Goal: Task Accomplishment & Management: Complete application form

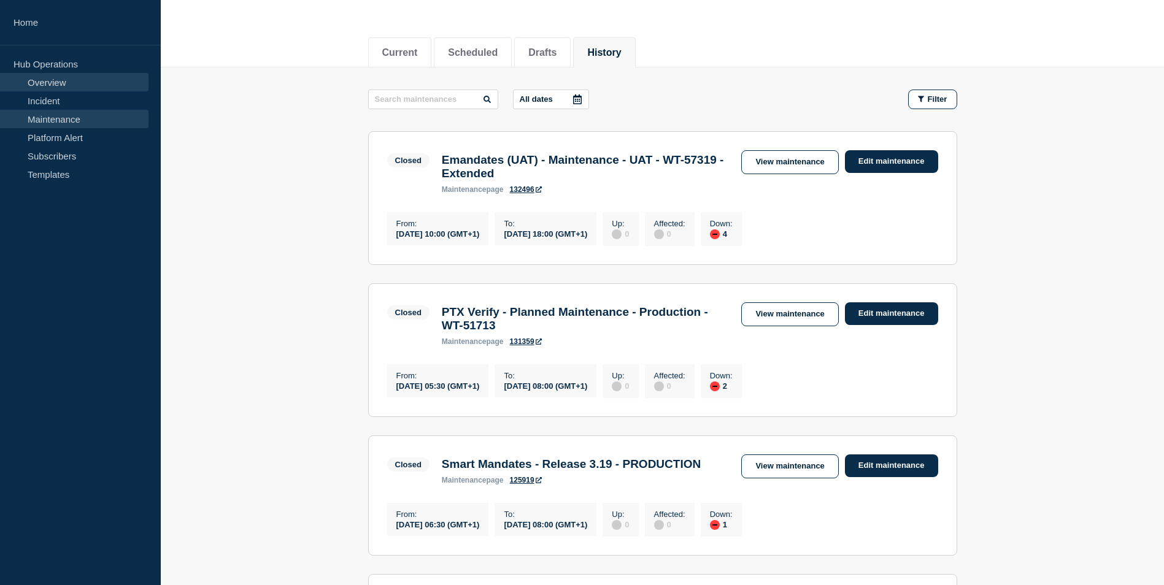
click at [42, 80] on link "Overview" at bounding box center [74, 82] width 148 height 18
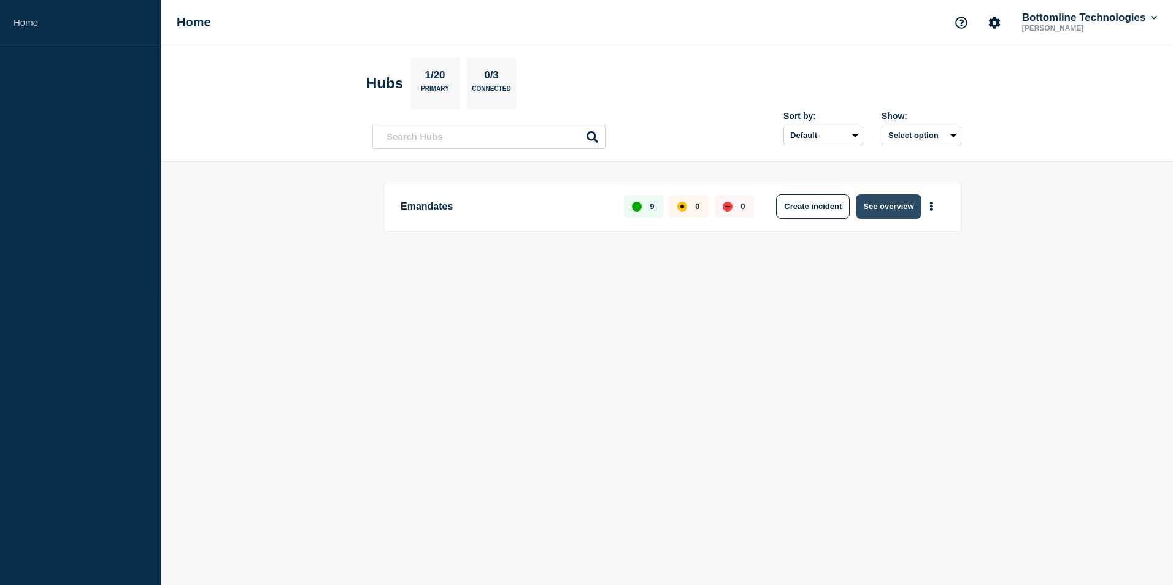
click at [882, 200] on button "See overview" at bounding box center [888, 206] width 65 height 25
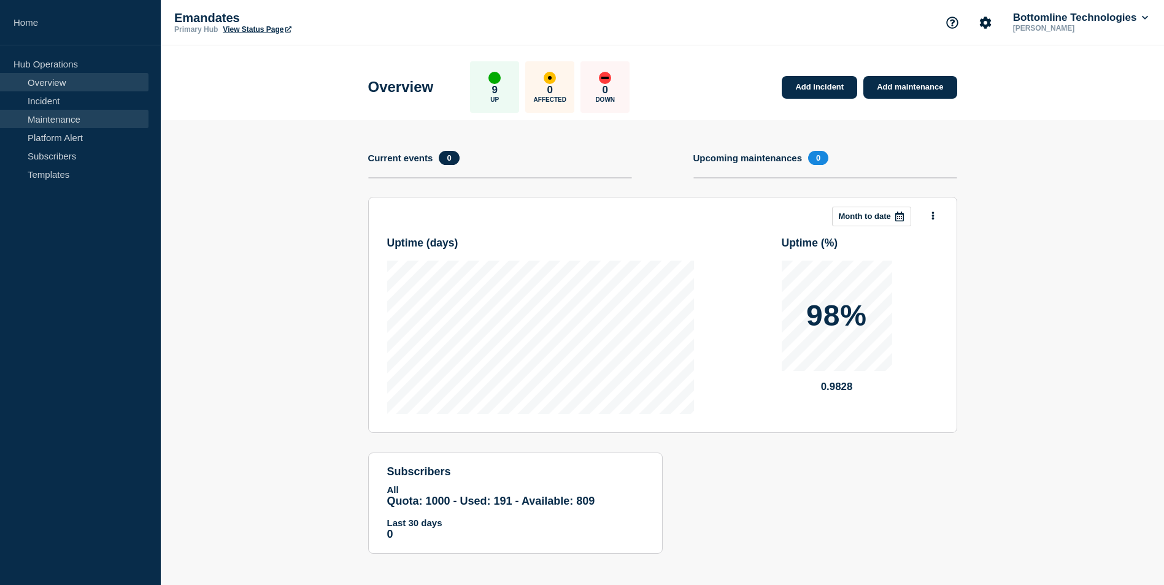
click at [45, 115] on link "Maintenance" at bounding box center [74, 119] width 148 height 18
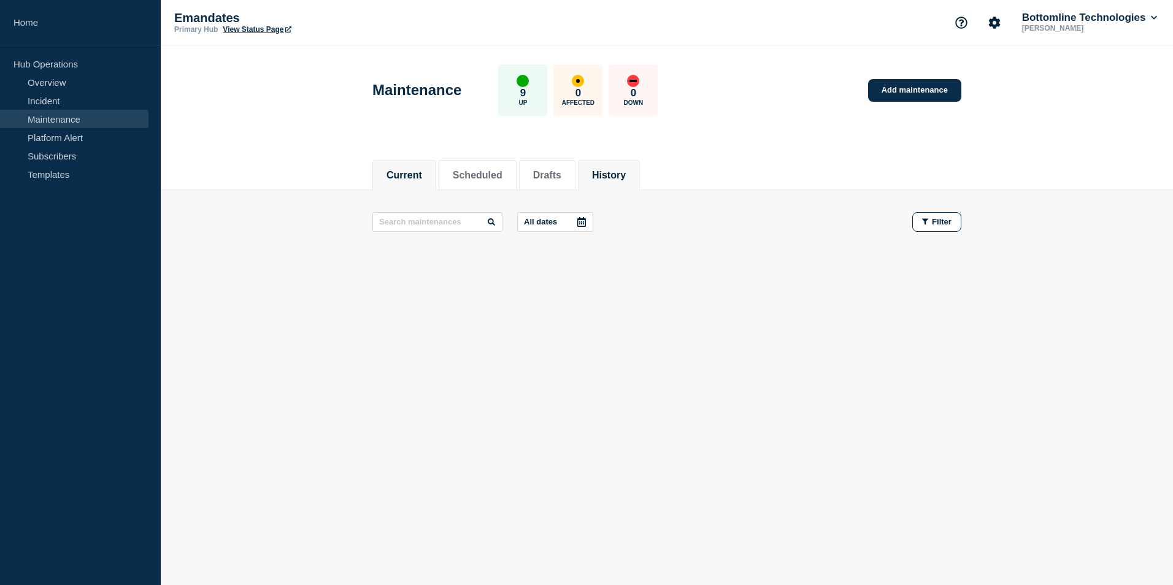
click at [640, 161] on li "History" at bounding box center [609, 175] width 62 height 30
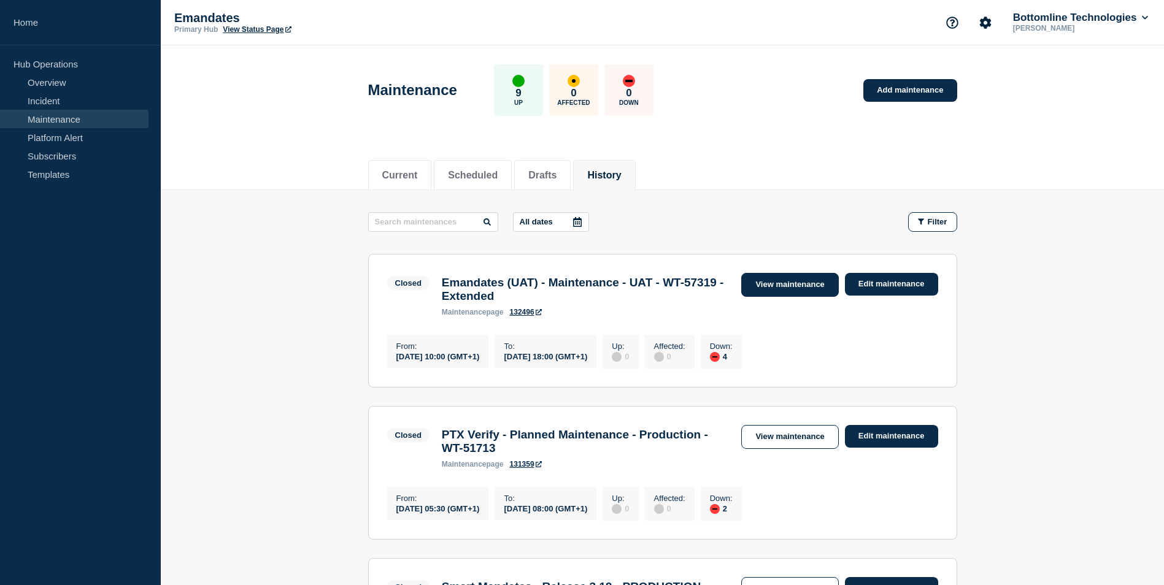
click at [788, 280] on link "View maintenance" at bounding box center [789, 285] width 97 height 24
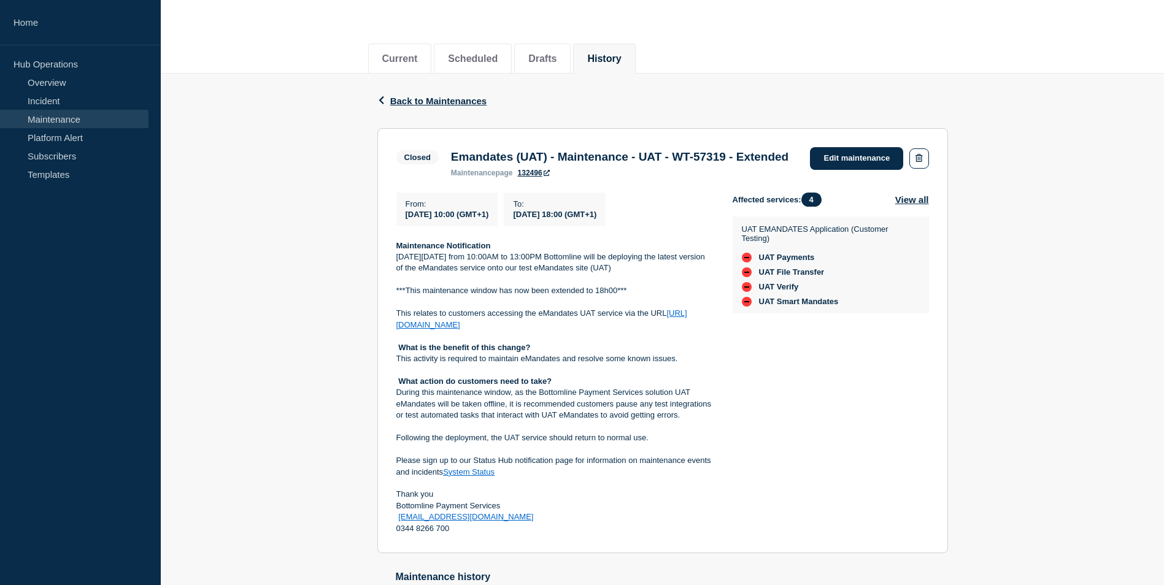
scroll to position [123, 0]
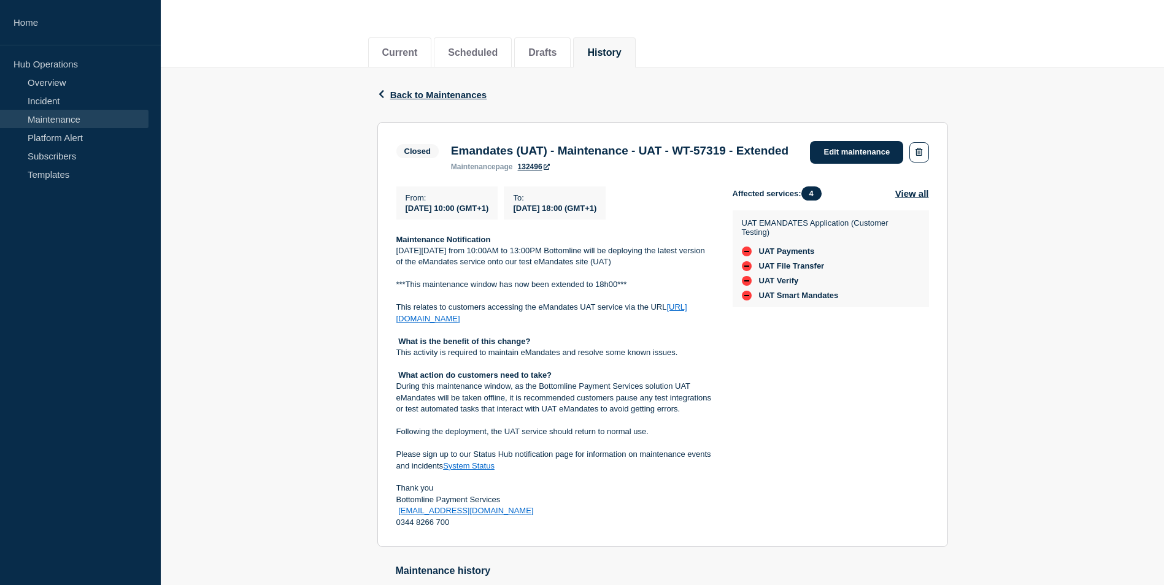
click at [403, 244] on strong "Maintenance Notification" at bounding box center [443, 239] width 94 height 9
drag, startPoint x: 396, startPoint y: 259, endPoint x: 612, endPoint y: 542, distance: 355.3
click at [612, 529] on div "Maintenance Notification On Friday 8th August from 10:00AM to 13:00PM Bottomlin…" at bounding box center [554, 381] width 317 height 294
drag, startPoint x: 612, startPoint y: 542, endPoint x: 571, endPoint y: 501, distance: 58.1
copy div "Maintenance Notification On Friday 8th August from 10:00AM to 13:00PM Bottomlin…"
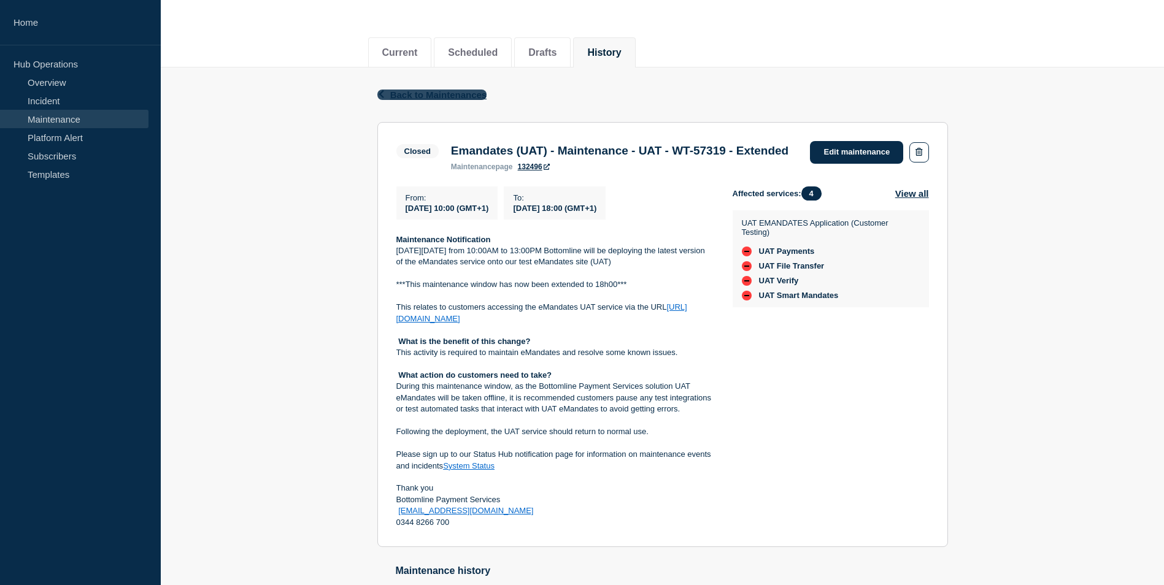
click at [418, 92] on span "Back to Maintenances" at bounding box center [438, 95] width 97 height 10
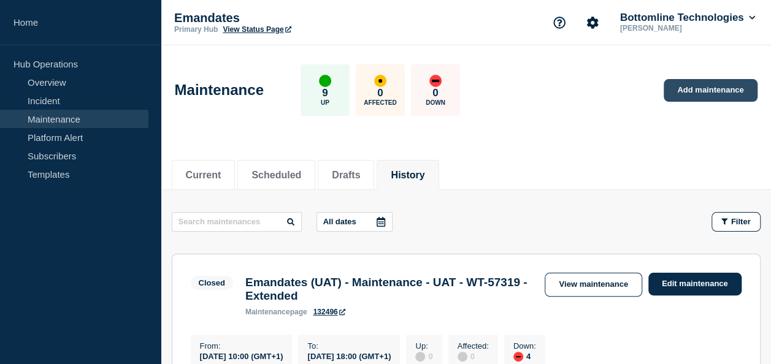
click at [708, 93] on link "Add maintenance" at bounding box center [710, 90] width 93 height 23
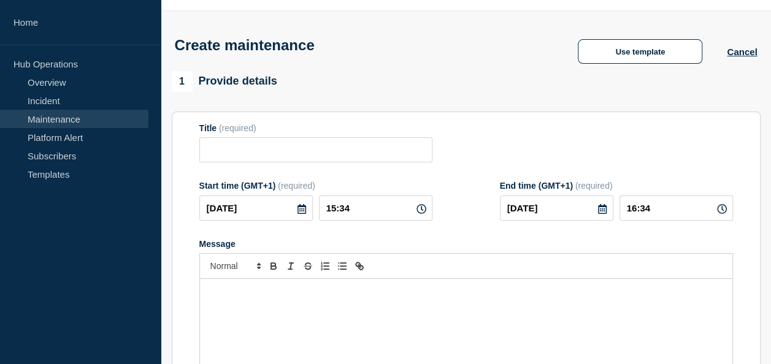
scroll to position [61, 0]
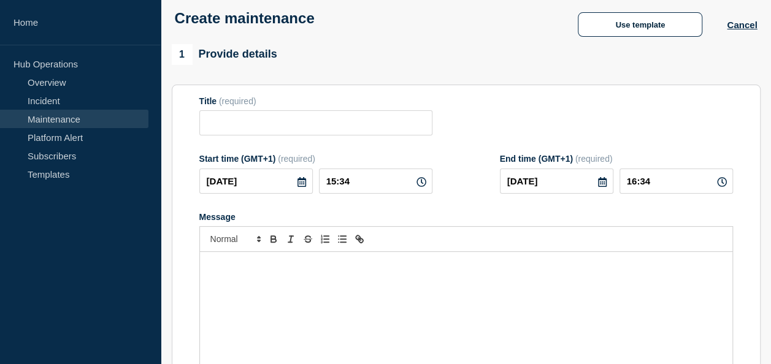
click at [223, 276] on div "Message" at bounding box center [466, 325] width 532 height 147
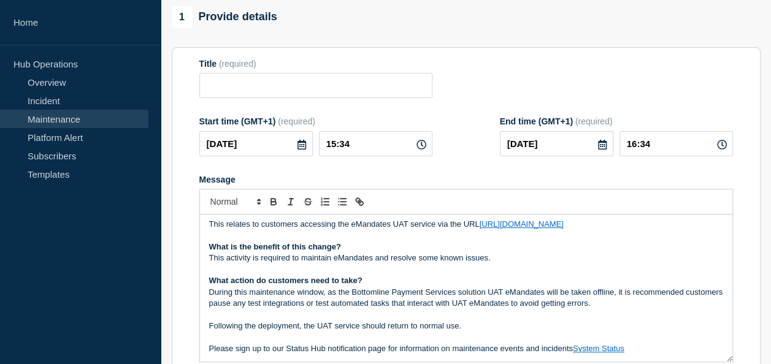
scroll to position [0, 0]
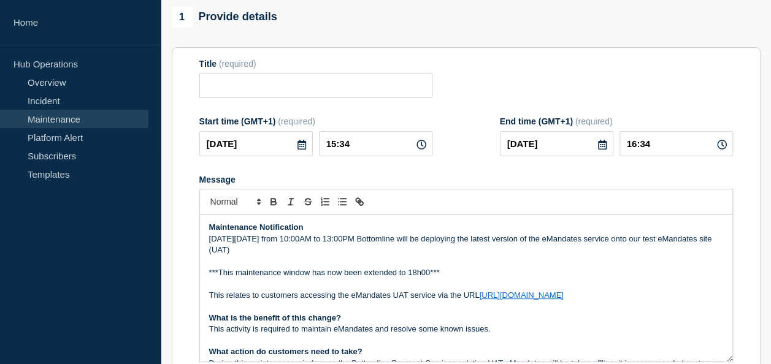
click at [221, 240] on p "On Friday 8th August from 10:00AM to 13:00PM Bottomline will be deploying the l…" at bounding box center [466, 245] width 514 height 23
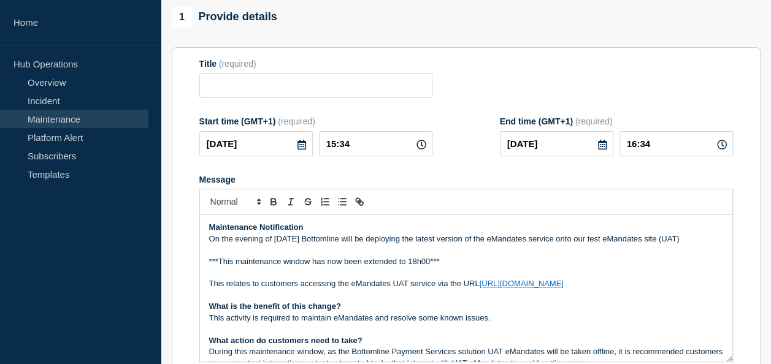
click at [666, 240] on p "On the evening of Tuesday the 09th September Bottomline will be deploying the l…" at bounding box center [466, 239] width 514 height 11
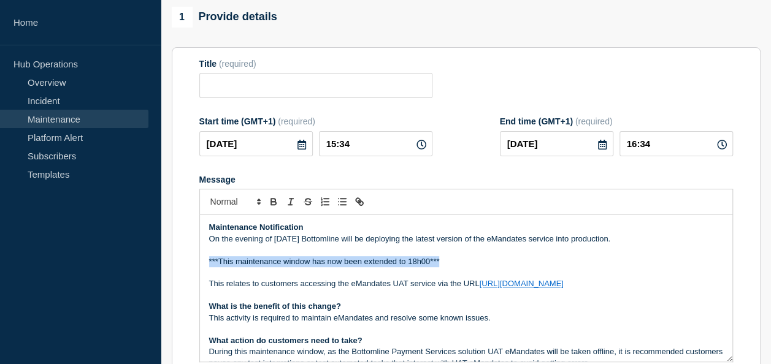
drag, startPoint x: 205, startPoint y: 262, endPoint x: 466, endPoint y: 260, distance: 260.7
click at [459, 264] on div "Maintenance Notification On the evening of Tuesday the 09th September Bottomlin…" at bounding box center [466, 288] width 532 height 147
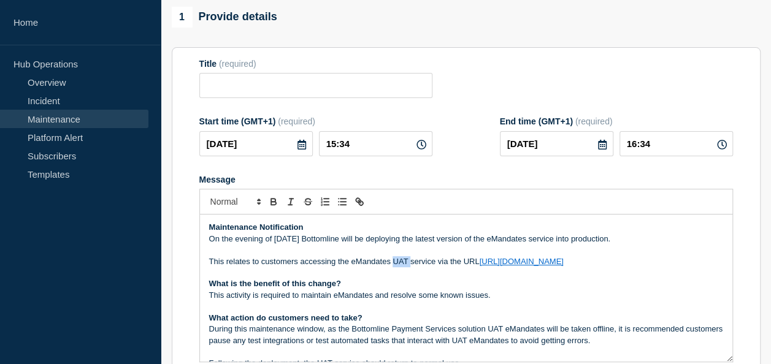
drag, startPoint x: 394, startPoint y: 264, endPoint x: 409, endPoint y: 264, distance: 14.1
click at [409, 264] on p "This relates to customers accessing the eMandates UAT service via the URL https…" at bounding box center [466, 261] width 514 height 11
click at [614, 267] on p "This relates to customers accessing the eMandates production service via the UR…" at bounding box center [466, 261] width 514 height 11
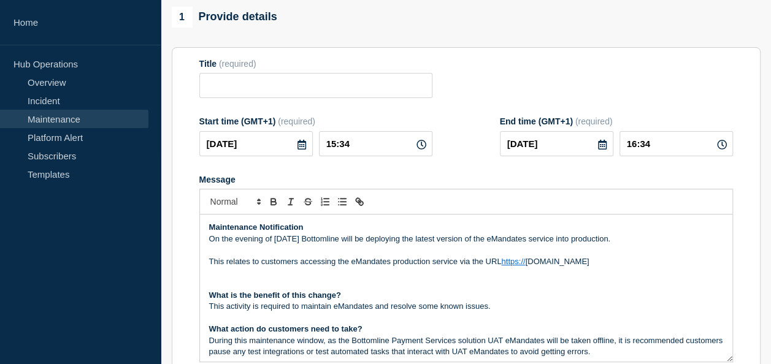
drag, startPoint x: 504, startPoint y: 261, endPoint x: 616, endPoint y: 264, distance: 112.3
click at [616, 264] on p "This relates to customers accessing the eMandates production service via the UR…" at bounding box center [466, 261] width 514 height 11
click at [518, 266] on p "This relates to customers accessing the eMandates production service via the URL" at bounding box center [466, 261] width 514 height 11
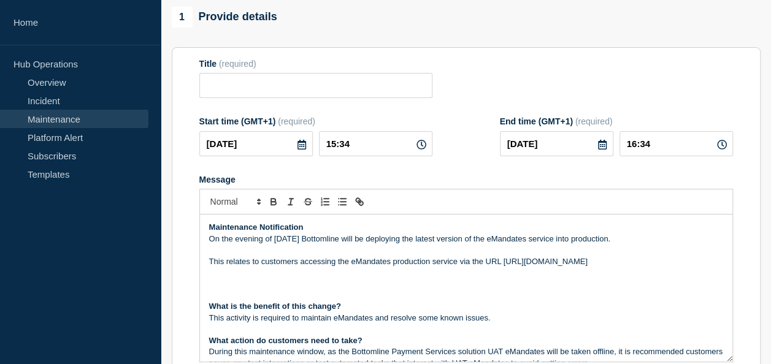
click at [216, 294] on p "Message" at bounding box center [466, 295] width 514 height 11
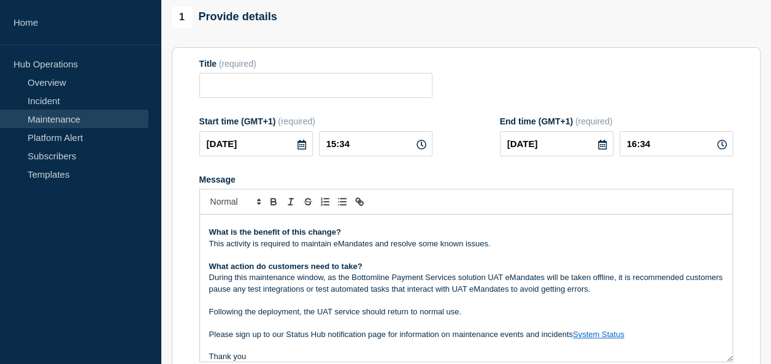
scroll to position [32, 0]
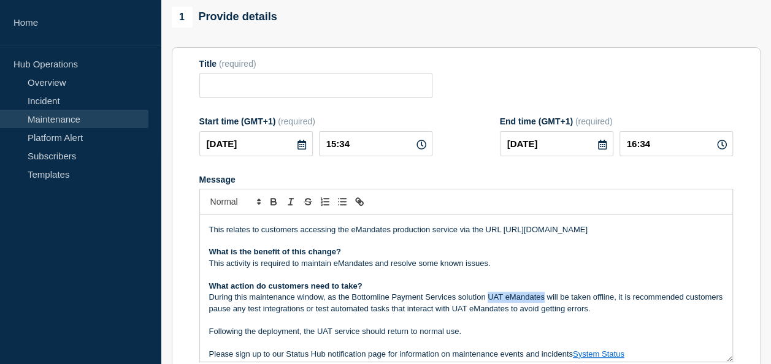
drag, startPoint x: 487, startPoint y: 297, endPoint x: 543, endPoint y: 302, distance: 56.6
click at [543, 302] on p "During this maintenance window, as the Bottomline Payment Services solution UAT…" at bounding box center [466, 303] width 514 height 23
drag, startPoint x: 206, startPoint y: 312, endPoint x: 222, endPoint y: 309, distance: 16.2
click at [222, 309] on div "Maintenance Notification On the evening of Tuesday the 09th September Bottomlin…" at bounding box center [466, 288] width 532 height 147
drag, startPoint x: 260, startPoint y: 309, endPoint x: 274, endPoint y: 310, distance: 14.2
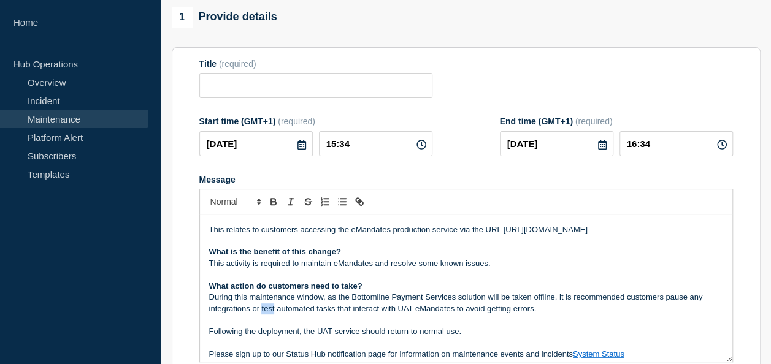
click at [274, 310] on p "During this maintenance window, as the Bottomline Payment Services solution wil…" at bounding box center [466, 303] width 514 height 23
drag, startPoint x: 382, startPoint y: 310, endPoint x: 397, endPoint y: 313, distance: 14.9
click at [397, 313] on p "During this maintenance window, as the Bottomline Payment Services solution wil…" at bounding box center [466, 303] width 514 height 23
drag, startPoint x: 424, startPoint y: 312, endPoint x: 501, endPoint y: 314, distance: 76.7
click at [501, 314] on p "During this maintenance window, as the Bottomline Payment Services solution wil…" at bounding box center [466, 303] width 514 height 23
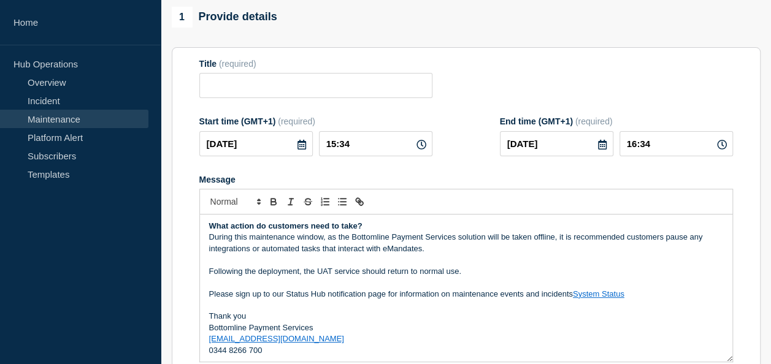
scroll to position [93, 0]
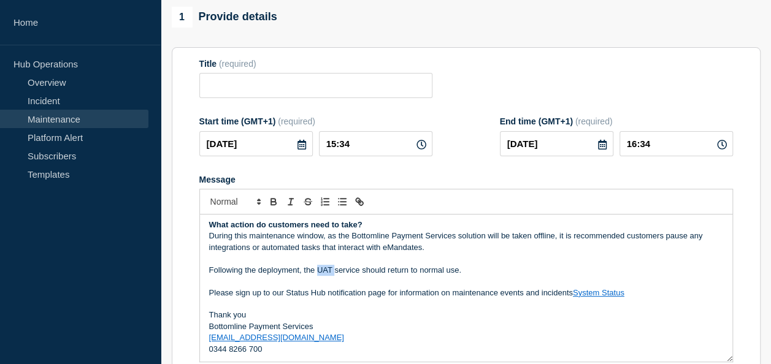
drag, startPoint x: 319, startPoint y: 271, endPoint x: 334, endPoint y: 271, distance: 14.7
click at [334, 271] on p "Following the deployment, the UAT service should return to normal use." at bounding box center [466, 270] width 514 height 11
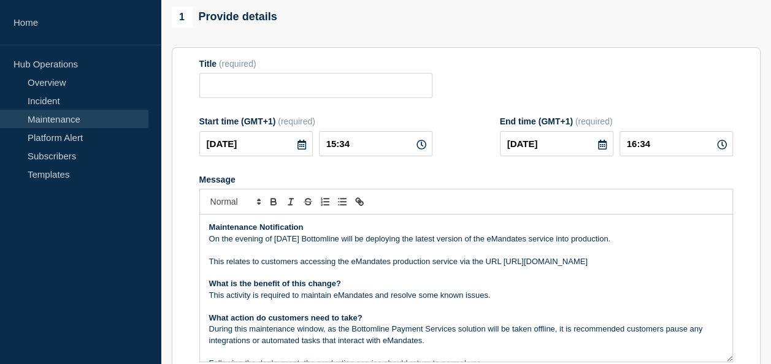
click at [301, 145] on icon at bounding box center [302, 145] width 10 height 10
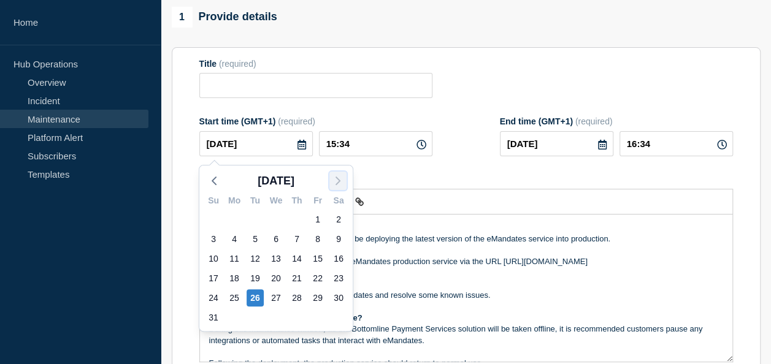
click at [336, 175] on icon "button" at bounding box center [338, 181] width 15 height 15
click at [252, 236] on div "9" at bounding box center [255, 239] width 17 height 17
type input "2025-09-09"
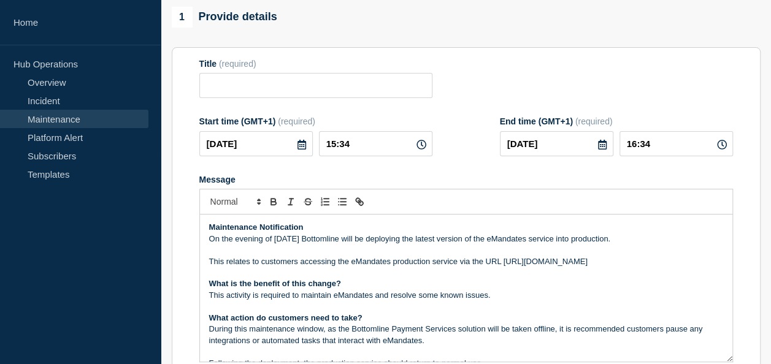
click at [421, 145] on icon at bounding box center [421, 145] width 10 height 10
click at [373, 143] on input "15:34" at bounding box center [375, 143] width 113 height 25
click at [420, 145] on icon at bounding box center [421, 145] width 10 height 10
click at [372, 145] on input "15:34" at bounding box center [375, 143] width 113 height 25
click at [332, 140] on input "15:34" at bounding box center [375, 143] width 113 height 25
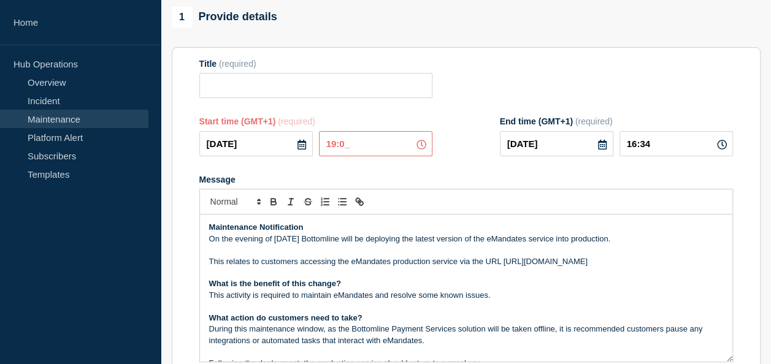
type input "19:00"
click at [604, 145] on icon at bounding box center [602, 145] width 9 height 10
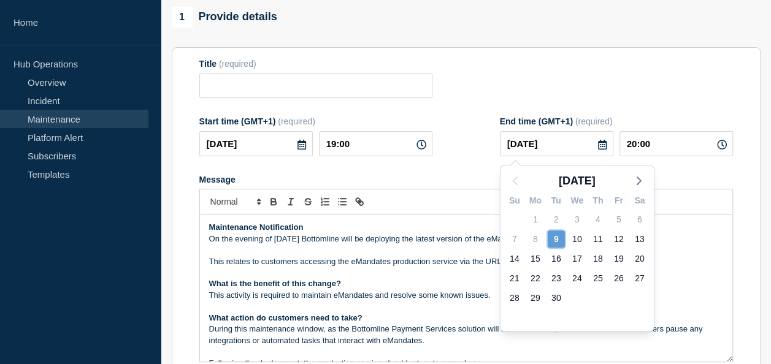
click at [556, 234] on div "9" at bounding box center [556, 239] width 17 height 17
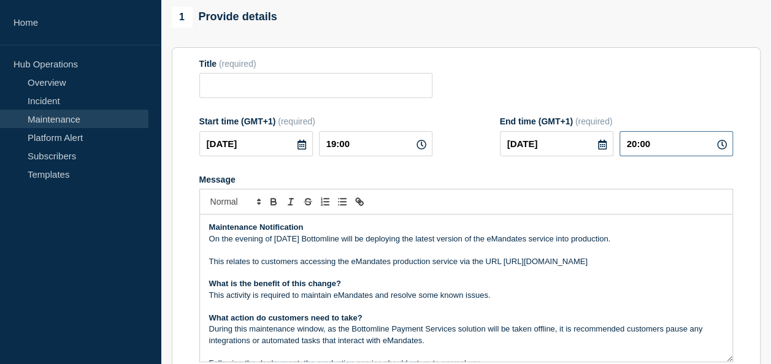
click at [634, 144] on input "20:00" at bounding box center [676, 143] width 113 height 25
click at [647, 175] on form "Title (required) Start time (GMT+1) (required) 2025-09-09 19:00 End time (GMT+1…" at bounding box center [466, 223] width 534 height 328
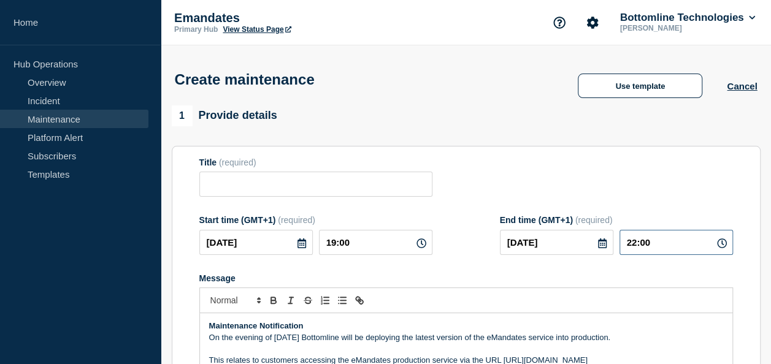
click at [644, 244] on input "22:00" at bounding box center [676, 242] width 113 height 25
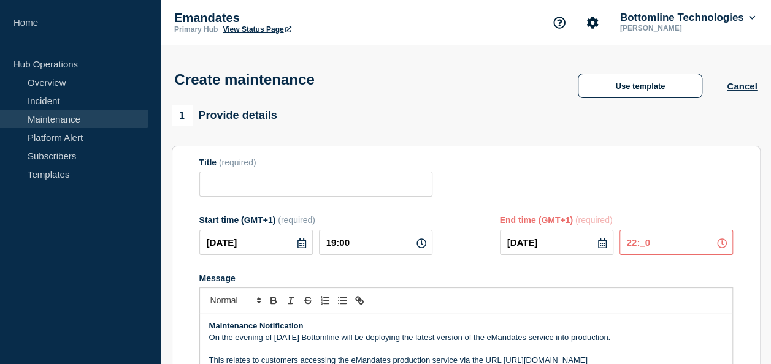
type input "22:00"
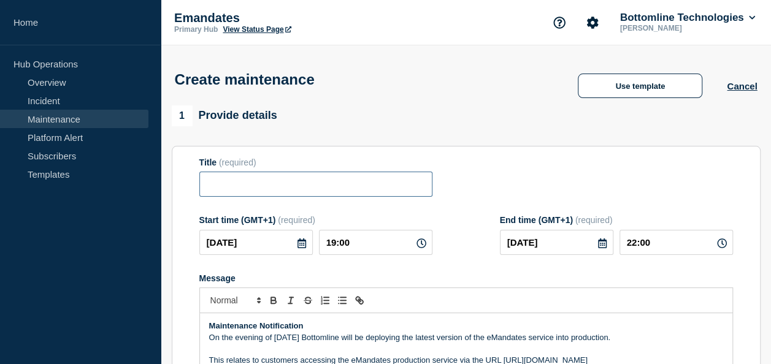
click at [230, 185] on input "Title" at bounding box center [315, 184] width 233 height 25
click at [216, 186] on input "Title" at bounding box center [315, 184] width 233 height 25
paste input "Emandates (UAT) - Maintenance - UAT - WT-57319 - Extended"
click at [229, 189] on input "Emandates (UAT) - Maintenance - UAT - WT-57319 - Extended" at bounding box center [315, 184] width 233 height 25
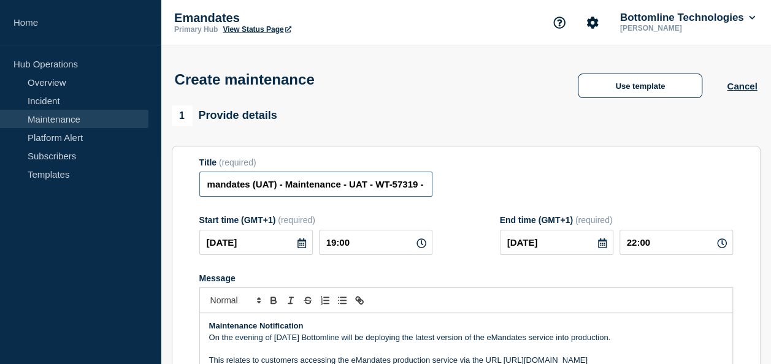
scroll to position [0, 0]
click at [378, 184] on input "Emandates Production - Maintenance - UAT - WT-57319 - Extended" at bounding box center [315, 184] width 233 height 25
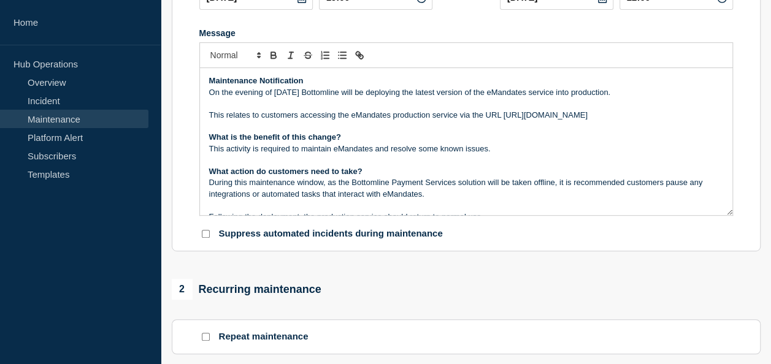
type input "Emandates Production - Maintenance - WT-57319"
click at [673, 117] on p "This relates to customers accessing the eMandates production service via the UR…" at bounding box center [466, 115] width 514 height 11
click at [612, 151] on p "This activity is required to maintain eMandates and resolve some known issues." at bounding box center [466, 149] width 514 height 11
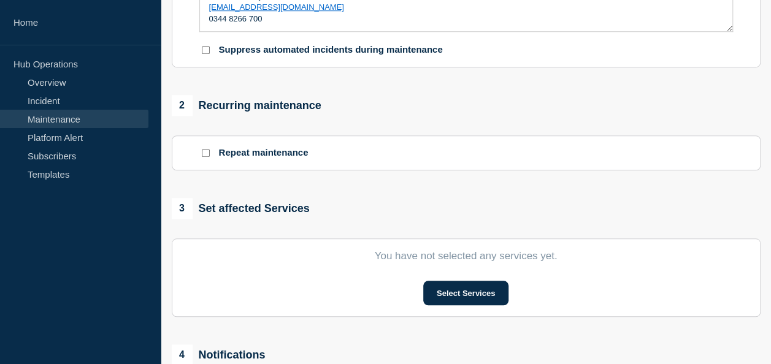
scroll to position [491, 0]
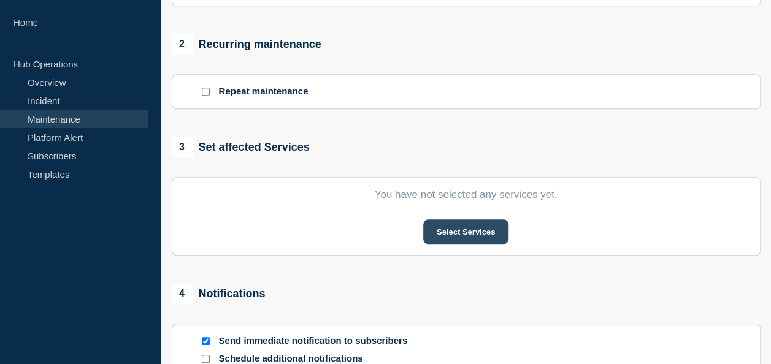
click at [459, 232] on button "Select Services" at bounding box center [465, 232] width 85 height 25
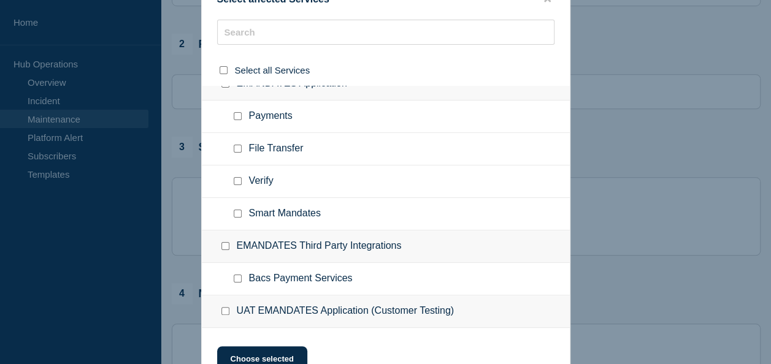
scroll to position [0, 0]
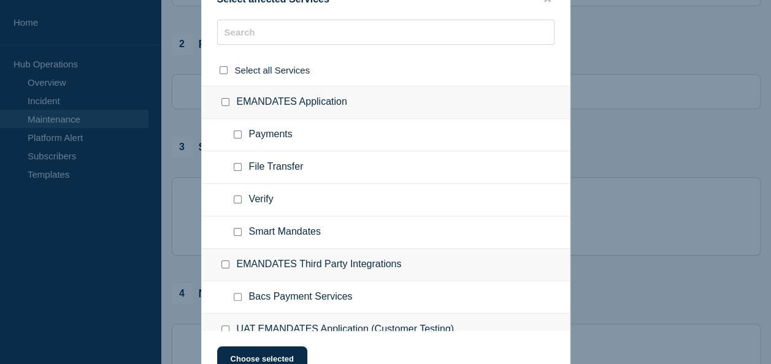
click at [223, 102] on input "EMANDATES Application checkbox" at bounding box center [225, 102] width 8 height 8
checkbox input "true"
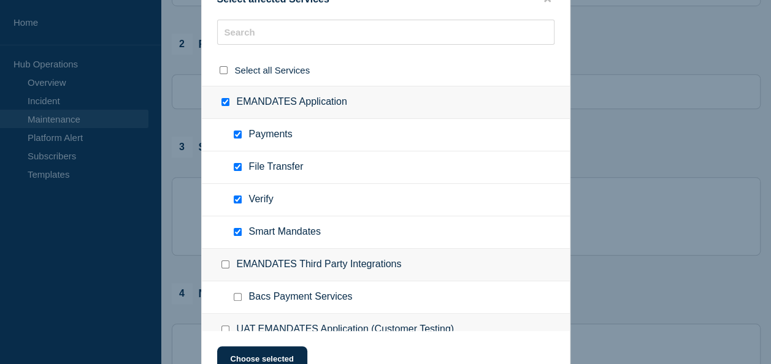
checkbox input "true"
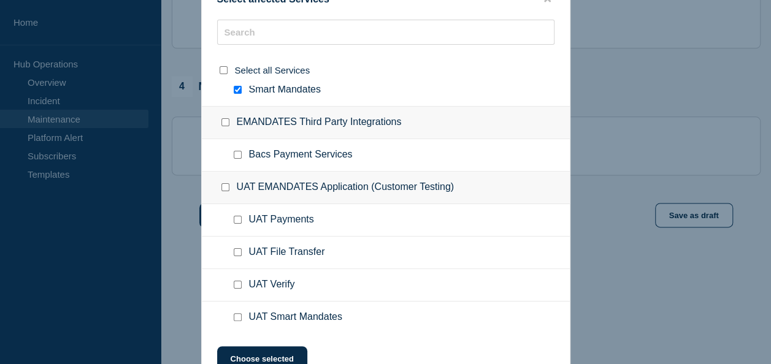
scroll to position [699, 0]
click at [248, 350] on button "Choose selected" at bounding box center [262, 359] width 90 height 25
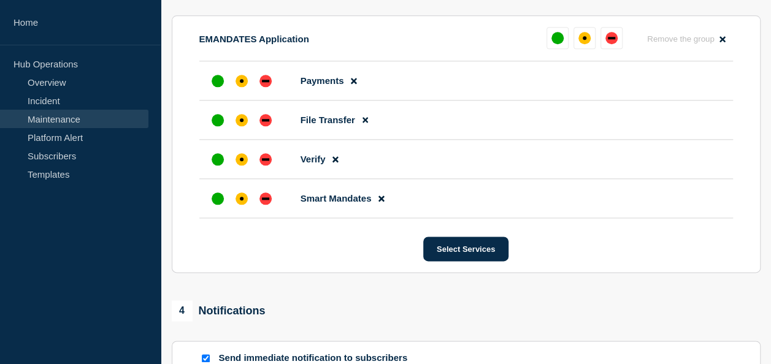
scroll to position [637, 0]
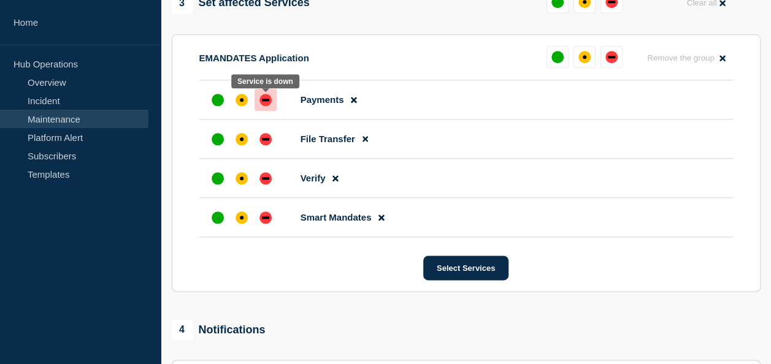
click at [267, 101] on div "down" at bounding box center [265, 100] width 12 height 12
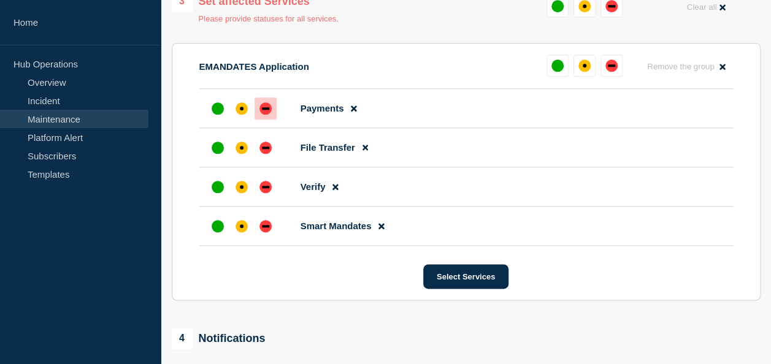
scroll to position [635, 0]
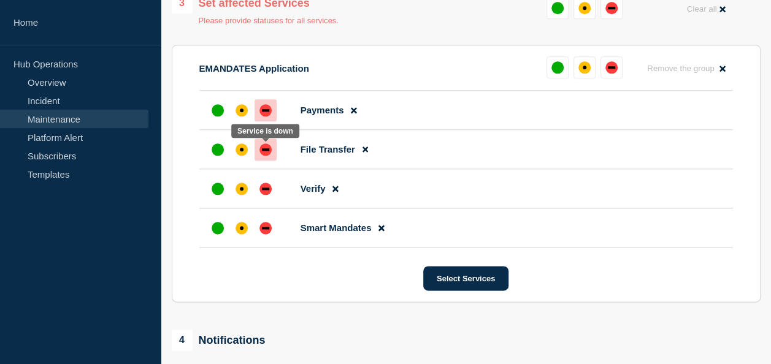
click at [264, 151] on div "down" at bounding box center [265, 149] width 7 height 2
click at [264, 185] on div at bounding box center [266, 189] width 22 height 22
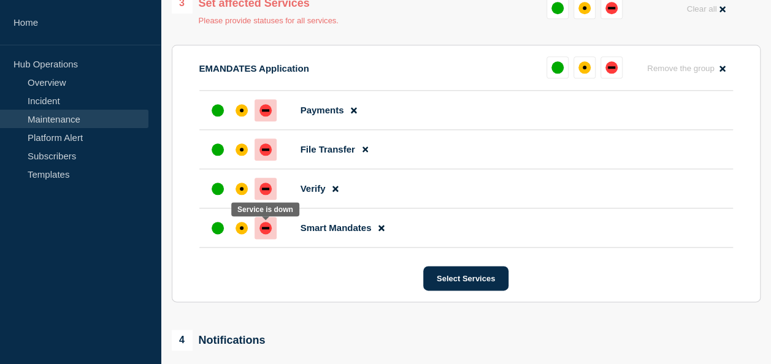
click at [267, 227] on div "down" at bounding box center [265, 228] width 12 height 12
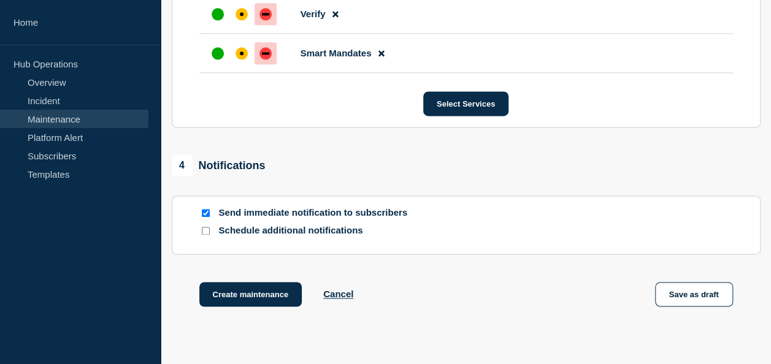
scroll to position [821, 0]
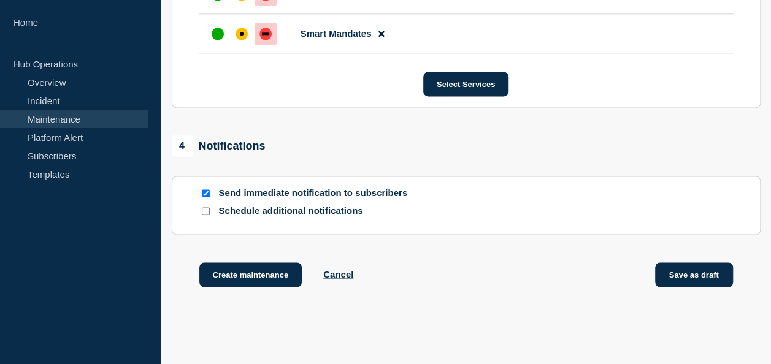
click at [699, 276] on button "Save as draft" at bounding box center [694, 275] width 78 height 25
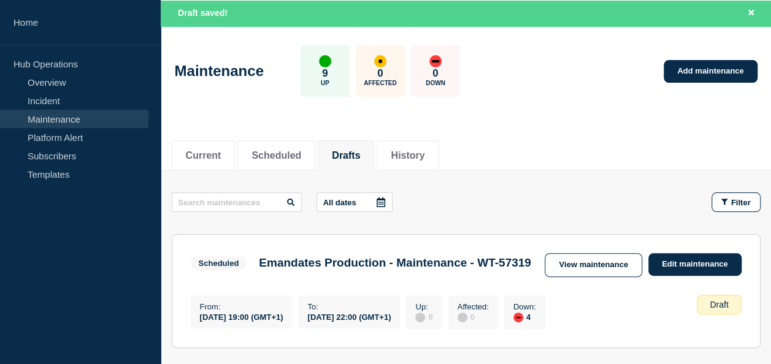
scroll to position [123, 0]
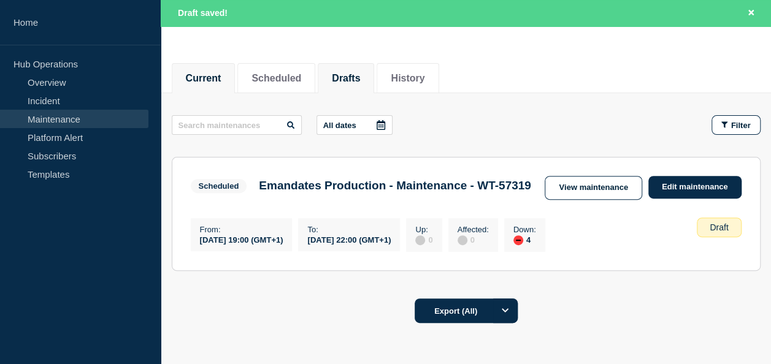
click at [209, 73] on button "Current" at bounding box center [204, 78] width 36 height 11
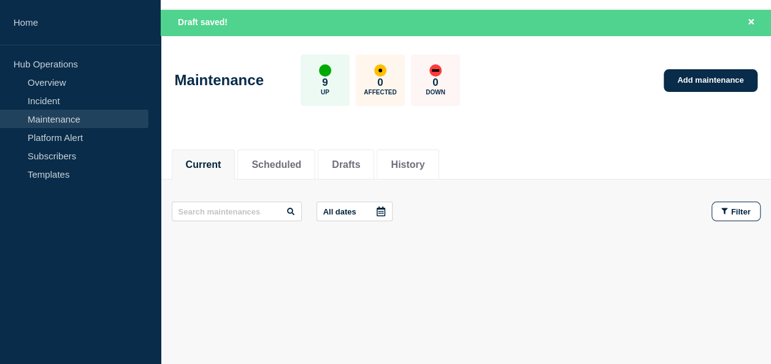
scroll to position [36, 0]
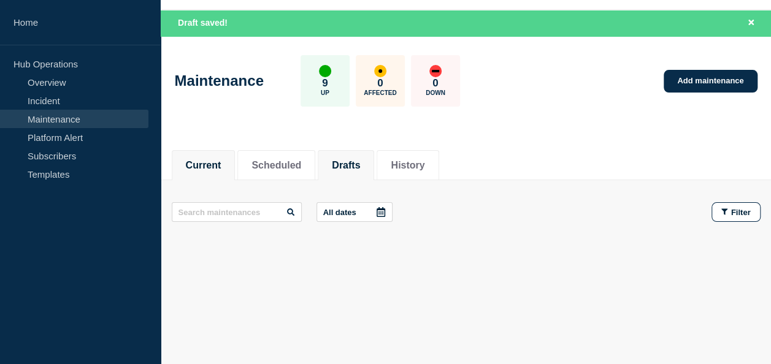
click at [357, 160] on button "Drafts" at bounding box center [346, 165] width 28 height 11
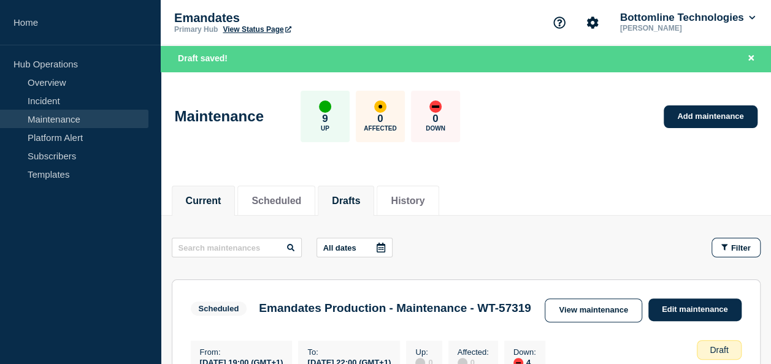
click at [221, 202] on button "Current" at bounding box center [204, 201] width 36 height 11
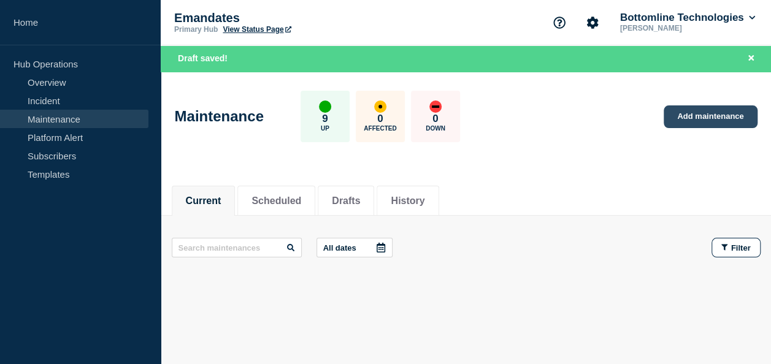
click at [715, 112] on link "Add maintenance" at bounding box center [710, 117] width 93 height 23
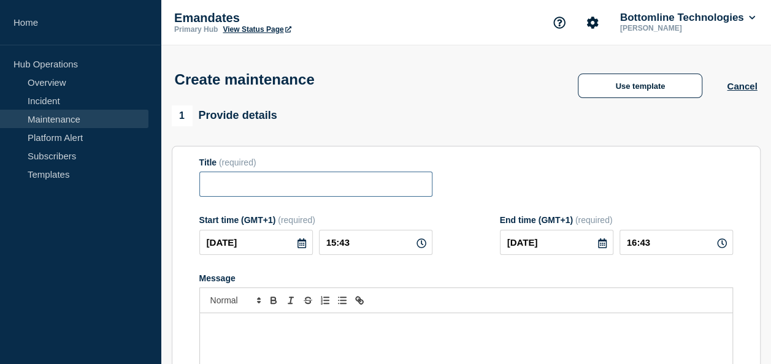
click at [223, 189] on input "Title" at bounding box center [315, 184] width 233 height 25
click at [211, 188] on input "Title" at bounding box center [315, 184] width 233 height 25
click at [399, 185] on input "Emandates production - Maintenance - WT-" at bounding box center [315, 184] width 233 height 25
type input "Emandates production - Maintenance - WT-57770"
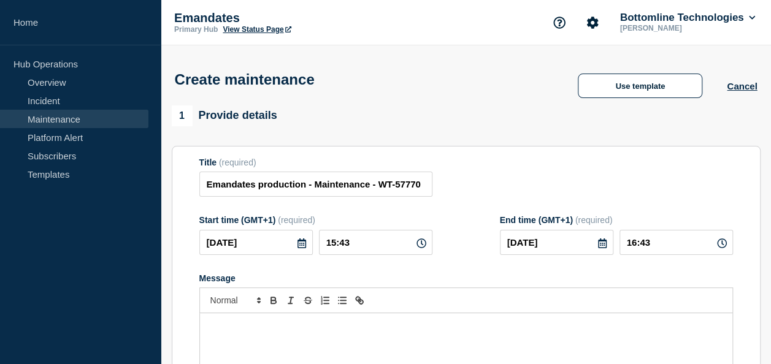
click at [303, 247] on icon at bounding box center [302, 244] width 10 height 10
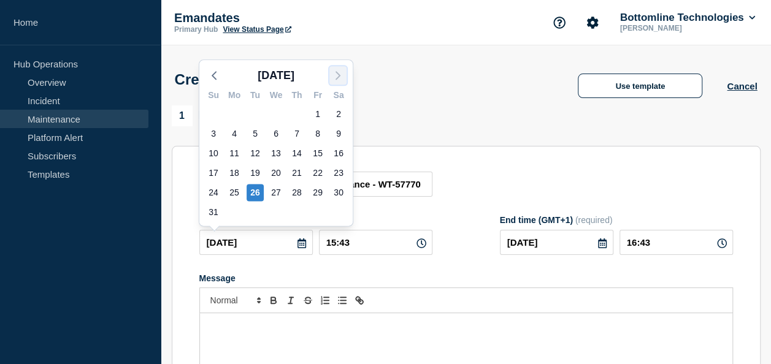
click at [342, 73] on icon "button" at bounding box center [338, 75] width 15 height 15
click at [298, 131] on div "11" at bounding box center [296, 133] width 17 height 17
type input "2025-09-11"
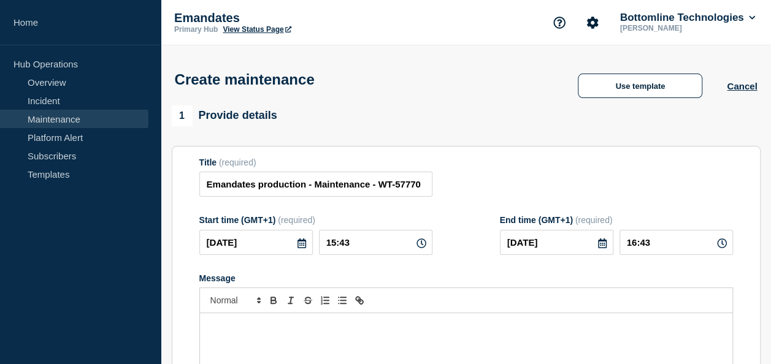
click at [420, 245] on icon at bounding box center [421, 244] width 10 height 10
click at [369, 250] on input "15:43" at bounding box center [375, 242] width 113 height 25
type input "12:00"
type input "13:00"
click at [335, 244] on input "12:00" at bounding box center [375, 242] width 113 height 25
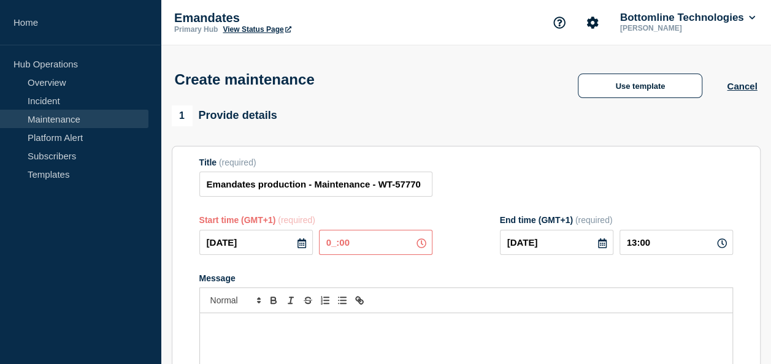
type input "00:00"
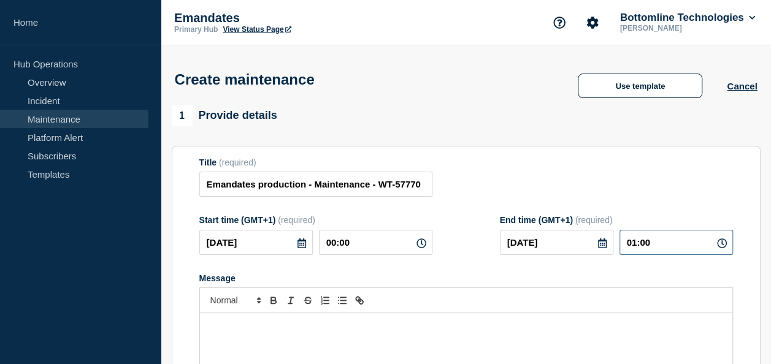
click at [634, 242] on input "01:00" at bounding box center [676, 242] width 113 height 25
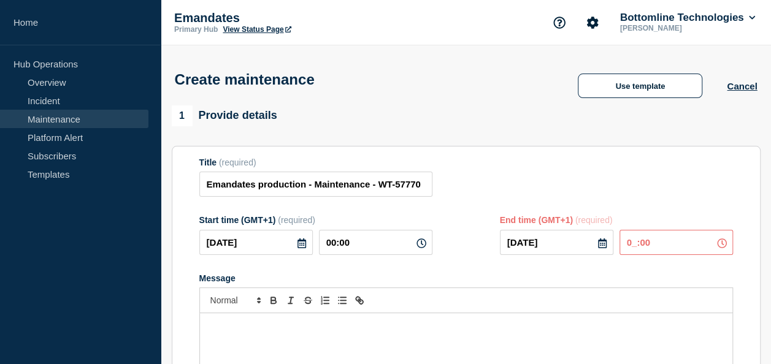
type input "02:00"
click at [610, 266] on form "Title (required) Emandates production - Maintenance - WT-57770 Start time (GMT+…" at bounding box center [466, 322] width 534 height 328
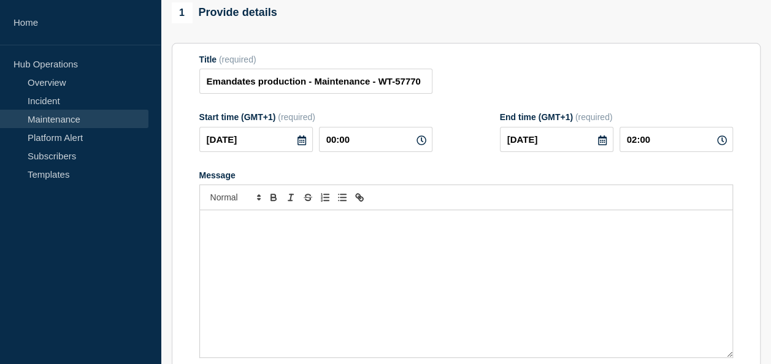
scroll to position [123, 0]
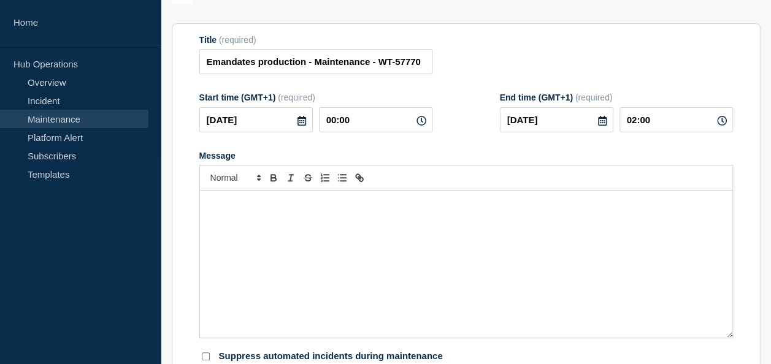
click at [249, 213] on div "Message" at bounding box center [466, 264] width 532 height 147
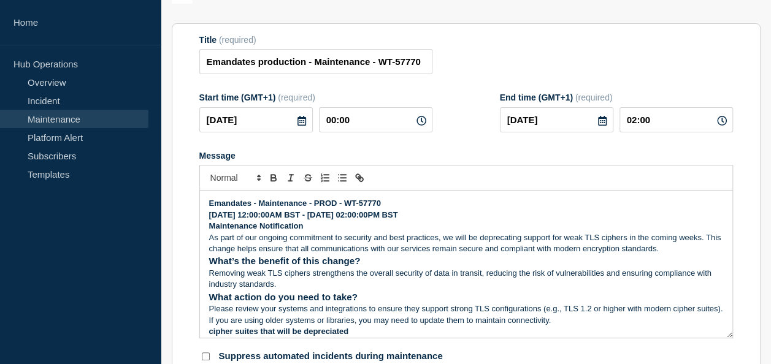
scroll to position [282, 0]
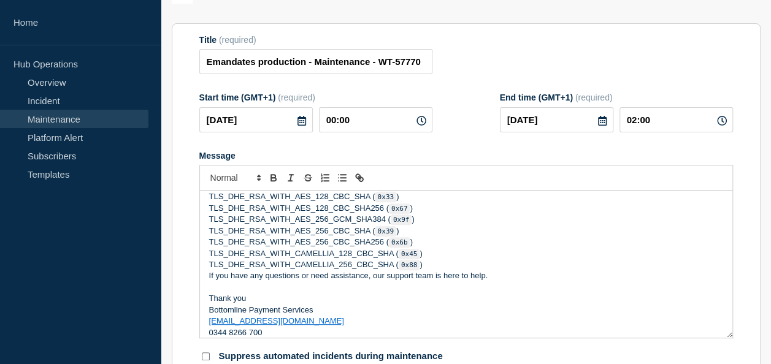
click at [455, 271] on p "TLS_DHE_RSA_WITH_CAMELLIA_256_CBC_SHA ( 0x88 )" at bounding box center [466, 264] width 514 height 11
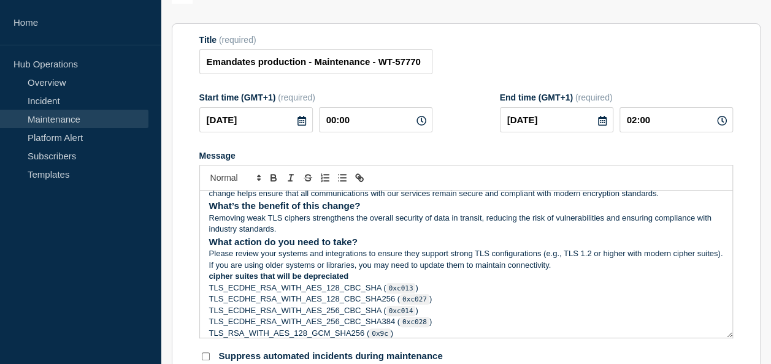
scroll to position [0, 0]
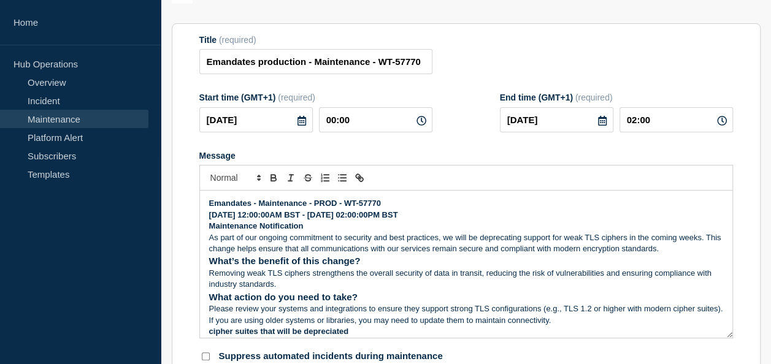
drag, startPoint x: 209, startPoint y: 208, endPoint x: 431, endPoint y: 218, distance: 221.6
click at [431, 218] on div "Emandates - Maintenance - PROD - WT-57770 04/09/2025 12:00:00AM BST - 04/09/202…" at bounding box center [466, 264] width 532 height 147
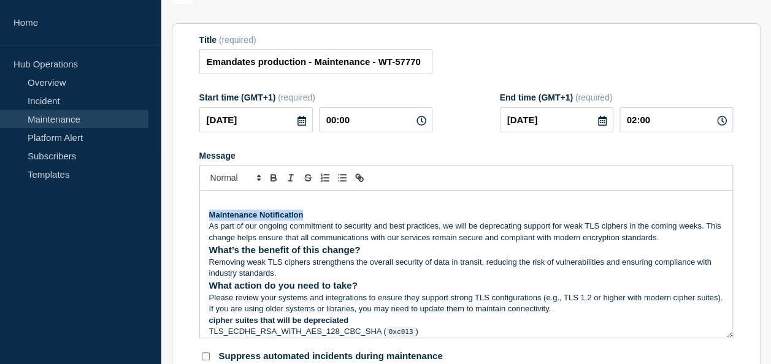
drag, startPoint x: 209, startPoint y: 217, endPoint x: 307, endPoint y: 218, distance: 97.5
click at [307, 218] on p "Maintenance Notification" at bounding box center [466, 215] width 514 height 11
click at [258, 180] on polygon "Font size" at bounding box center [259, 179] width 2 height 1
click at [237, 228] on span "submenu" at bounding box center [234, 229] width 49 height 19
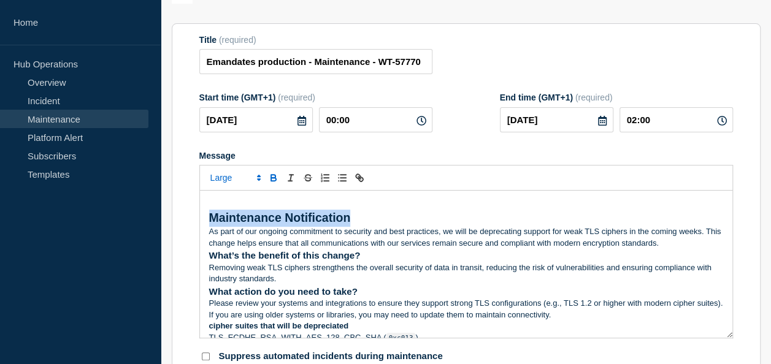
click at [380, 218] on p "Maintenance Notification" at bounding box center [466, 218] width 514 height 17
drag, startPoint x: 209, startPoint y: 217, endPoint x: 362, endPoint y: 223, distance: 153.5
click at [362, 223] on p "Maintenance Notification" at bounding box center [466, 218] width 514 height 17
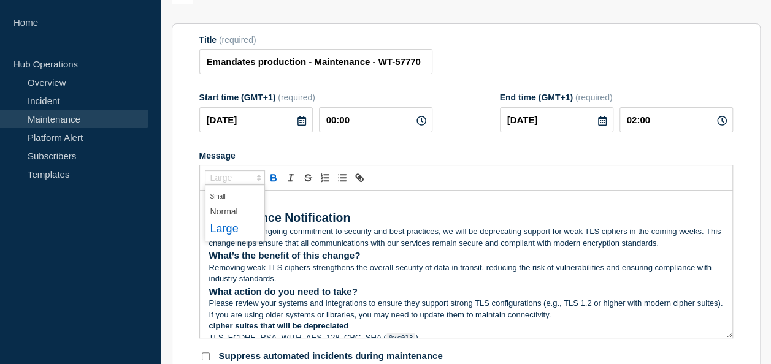
click at [257, 183] on icon "Font size" at bounding box center [258, 177] width 11 height 11
click at [239, 212] on span "submenu" at bounding box center [234, 212] width 49 height 16
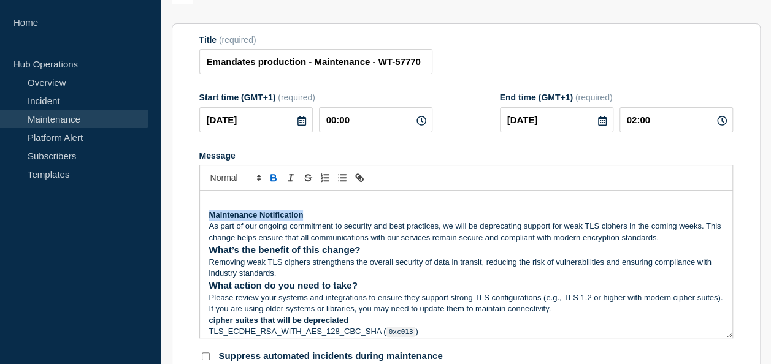
click at [332, 218] on p "Maintenance Notification" at bounding box center [466, 215] width 514 height 11
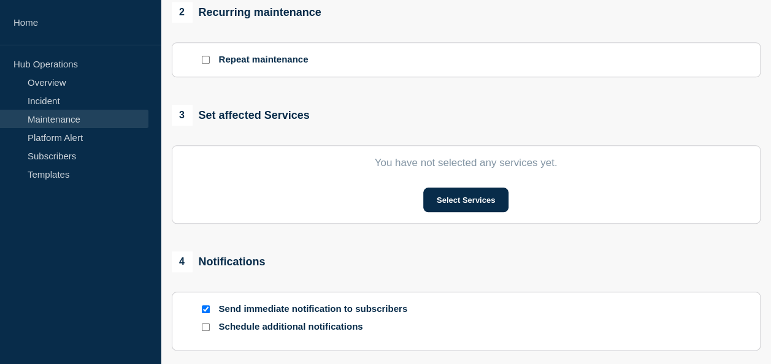
scroll to position [543, 0]
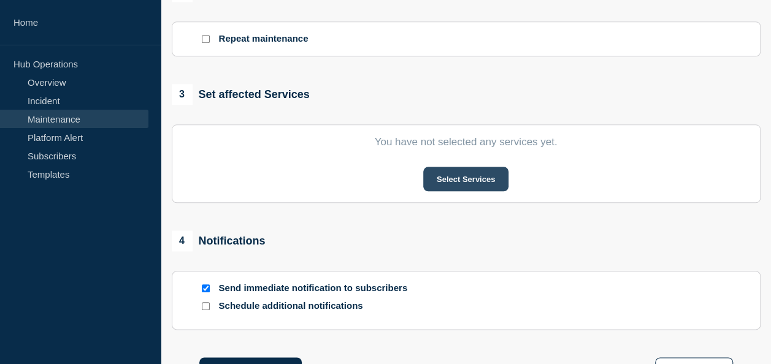
click at [466, 180] on button "Select Services" at bounding box center [465, 179] width 85 height 25
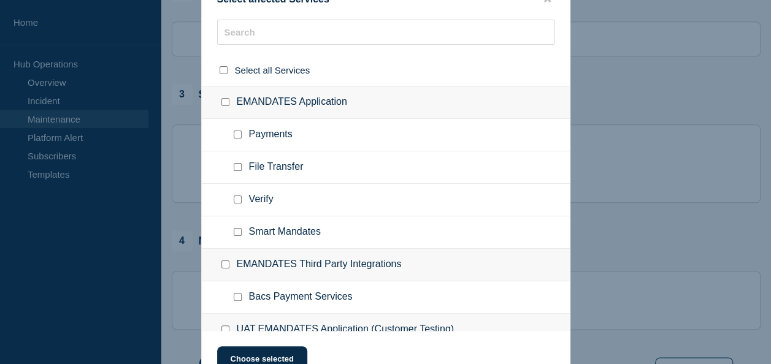
click at [228, 104] on input "EMANDATES Application checkbox" at bounding box center [225, 102] width 8 height 8
checkbox input "true"
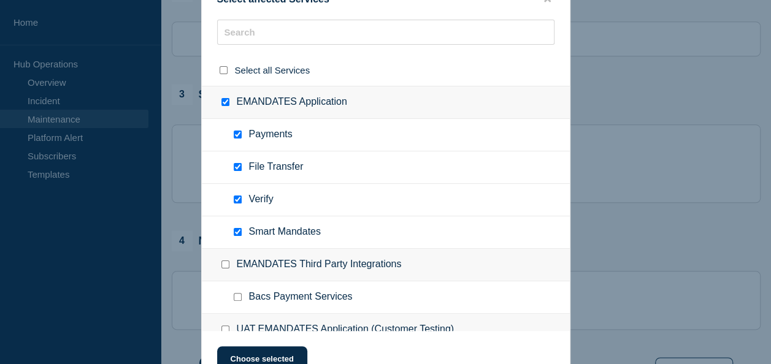
checkbox input "true"
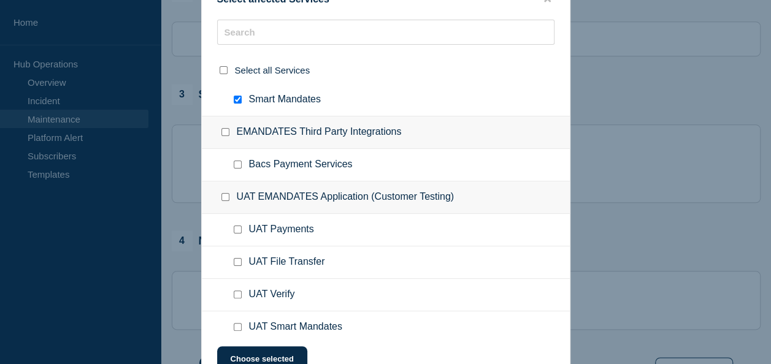
scroll to position [142, 0]
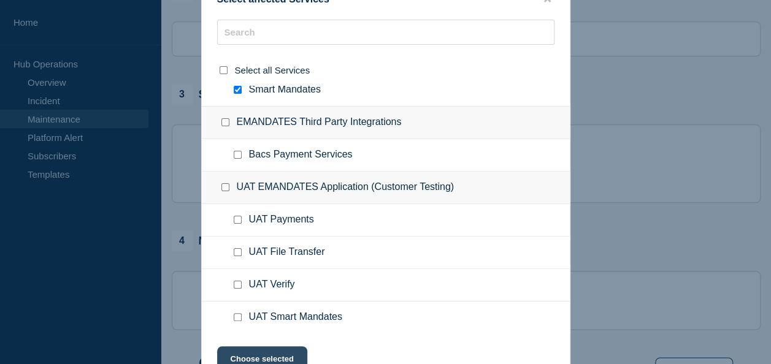
click at [274, 351] on button "Choose selected" at bounding box center [262, 359] width 90 height 25
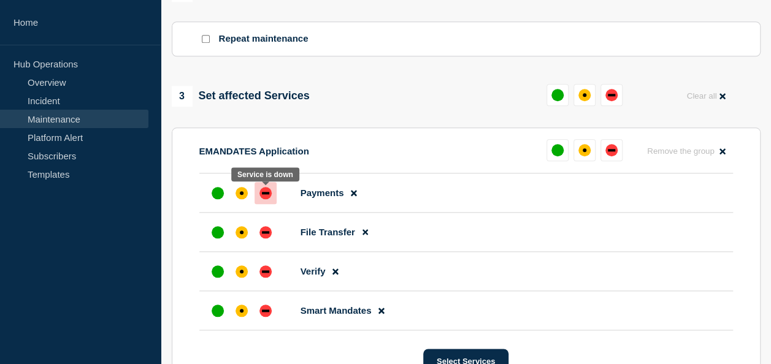
click at [261, 187] on div at bounding box center [266, 193] width 22 height 22
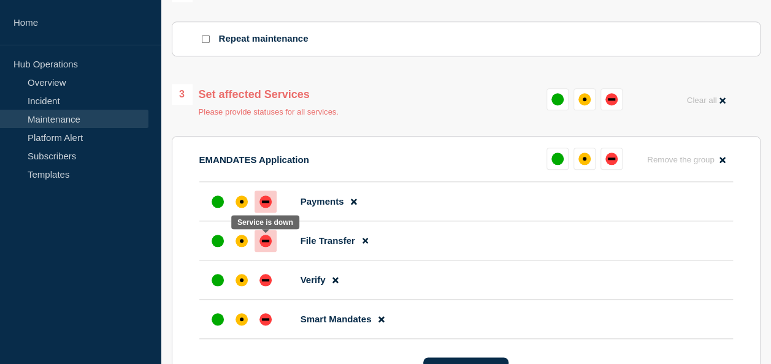
drag, startPoint x: 271, startPoint y: 240, endPoint x: 271, endPoint y: 248, distance: 8.0
click at [271, 240] on div at bounding box center [266, 241] width 22 height 22
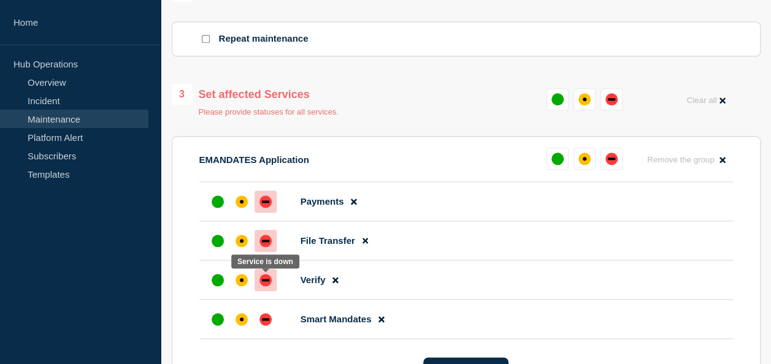
click at [264, 282] on div "down" at bounding box center [265, 280] width 7 height 2
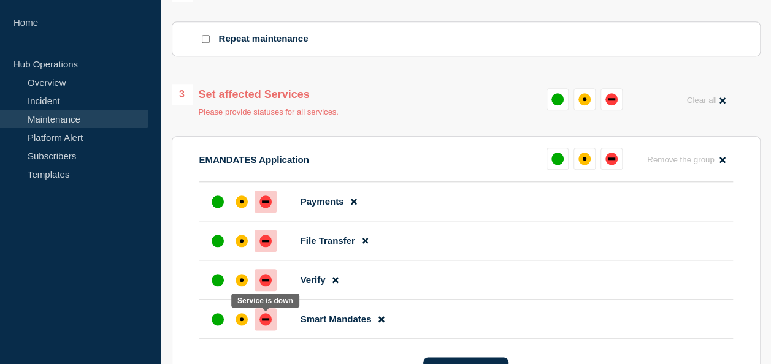
click at [265, 319] on div "down" at bounding box center [265, 319] width 12 height 12
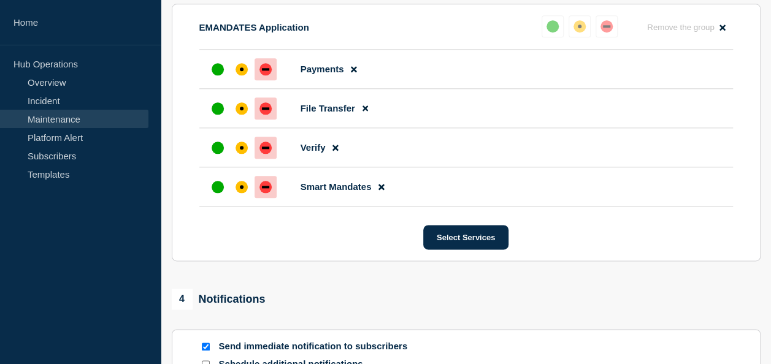
scroll to position [666, 0]
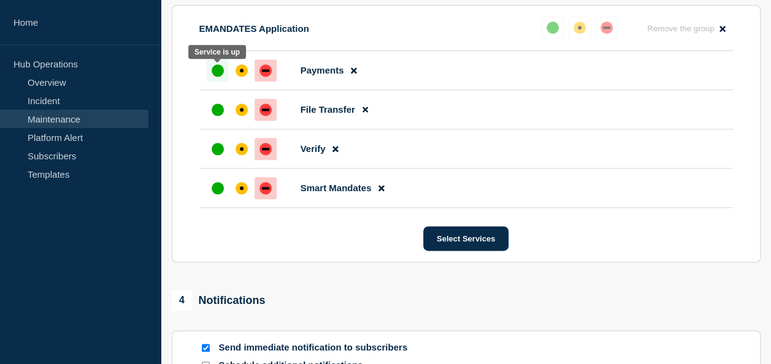
click at [220, 69] on div "up" at bounding box center [218, 70] width 12 height 12
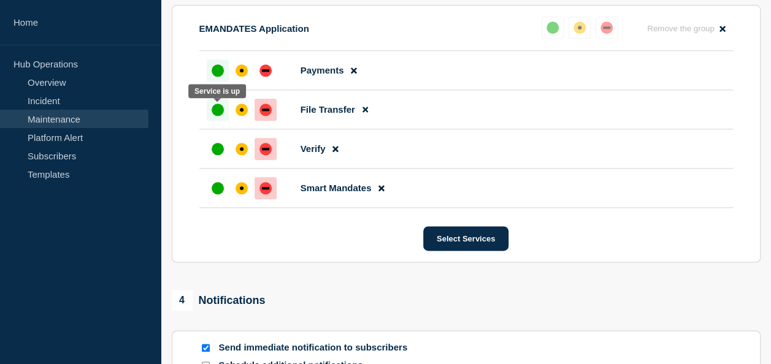
click at [216, 113] on div "up" at bounding box center [218, 110] width 12 height 12
click at [218, 155] on div "up" at bounding box center [218, 149] width 12 height 12
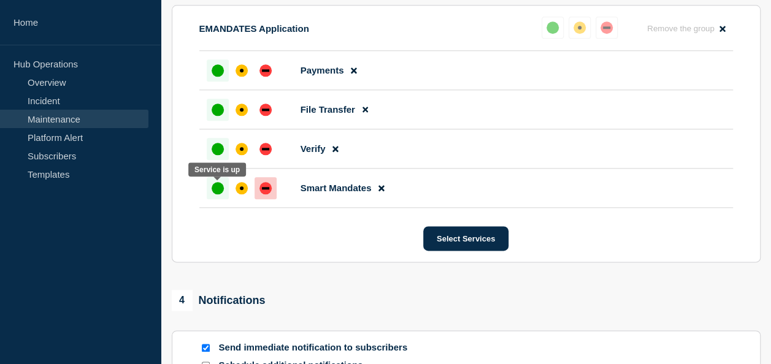
click at [216, 188] on div "up" at bounding box center [218, 188] width 12 height 12
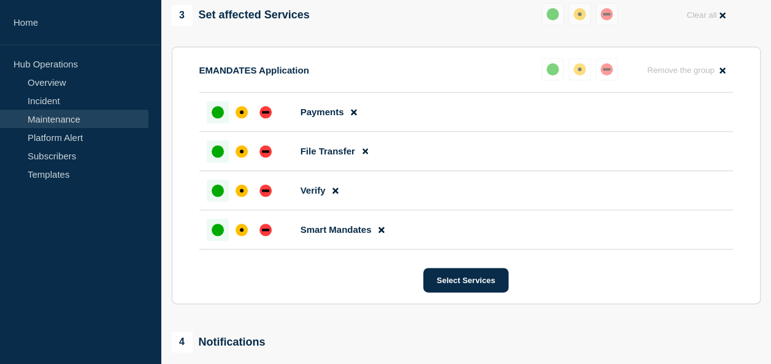
scroll to position [605, 0]
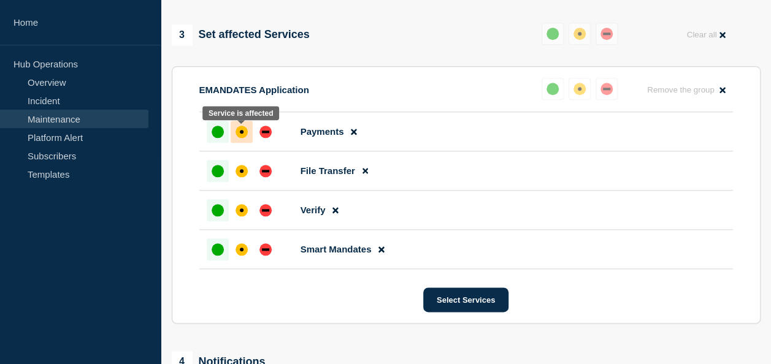
click at [240, 128] on div "affected" at bounding box center [242, 132] width 12 height 12
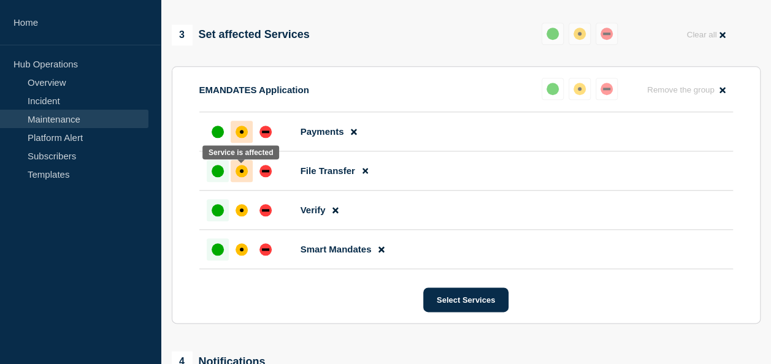
click at [241, 173] on div "affected" at bounding box center [242, 171] width 4 height 4
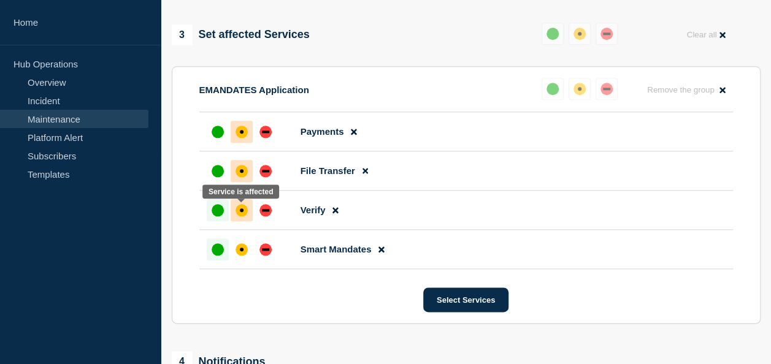
click at [240, 207] on div "affected" at bounding box center [242, 210] width 12 height 12
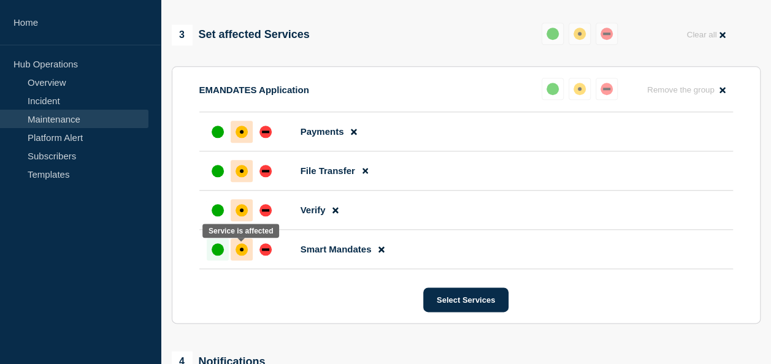
click at [239, 251] on div "affected" at bounding box center [242, 250] width 12 height 12
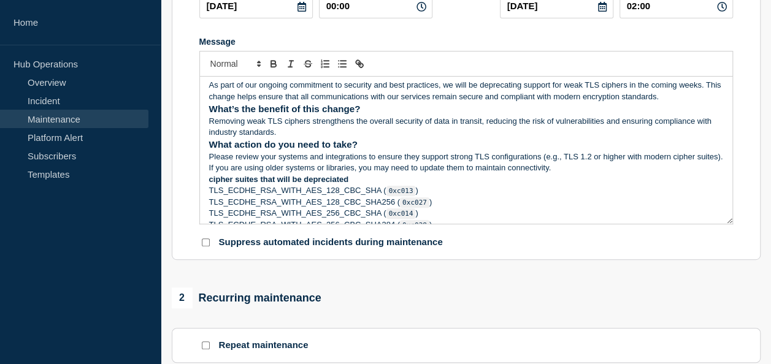
scroll to position [0, 0]
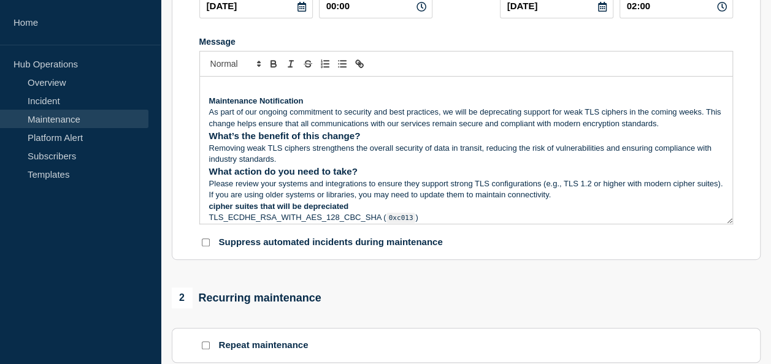
click at [683, 128] on p "As part of our ongoing commitment to security and best practices, we will be de…" at bounding box center [466, 118] width 514 height 23
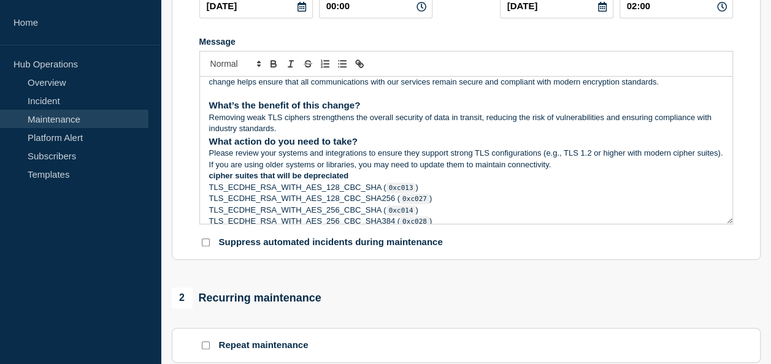
scroll to position [61, 0]
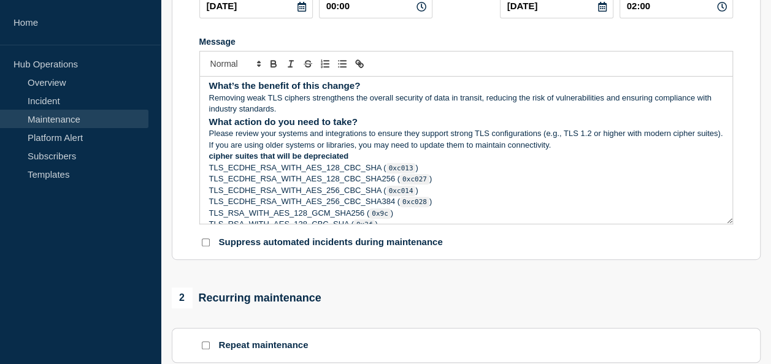
click at [291, 110] on p "Removing weak TLS ciphers strengthens the overall security of data in transit, …" at bounding box center [466, 104] width 514 height 23
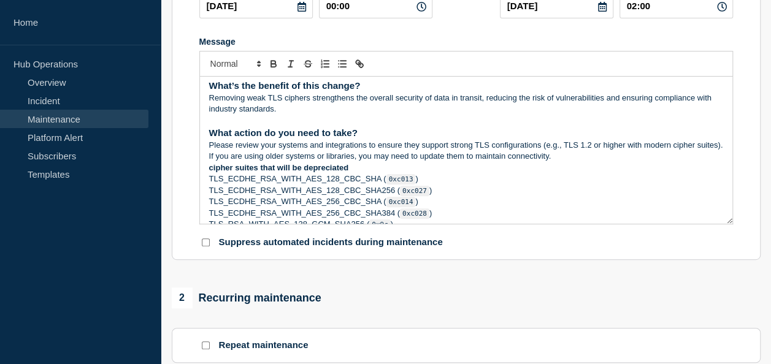
click at [613, 158] on p "Please review your systems and integrations to ensure they support strong TLS c…" at bounding box center [466, 151] width 514 height 23
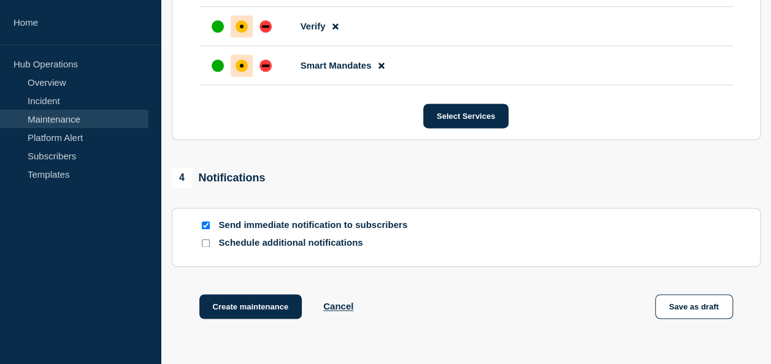
scroll to position [850, 0]
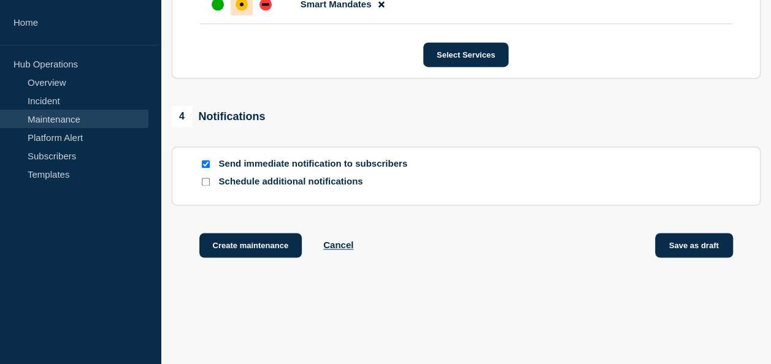
click at [699, 245] on button "Save as draft" at bounding box center [694, 245] width 78 height 25
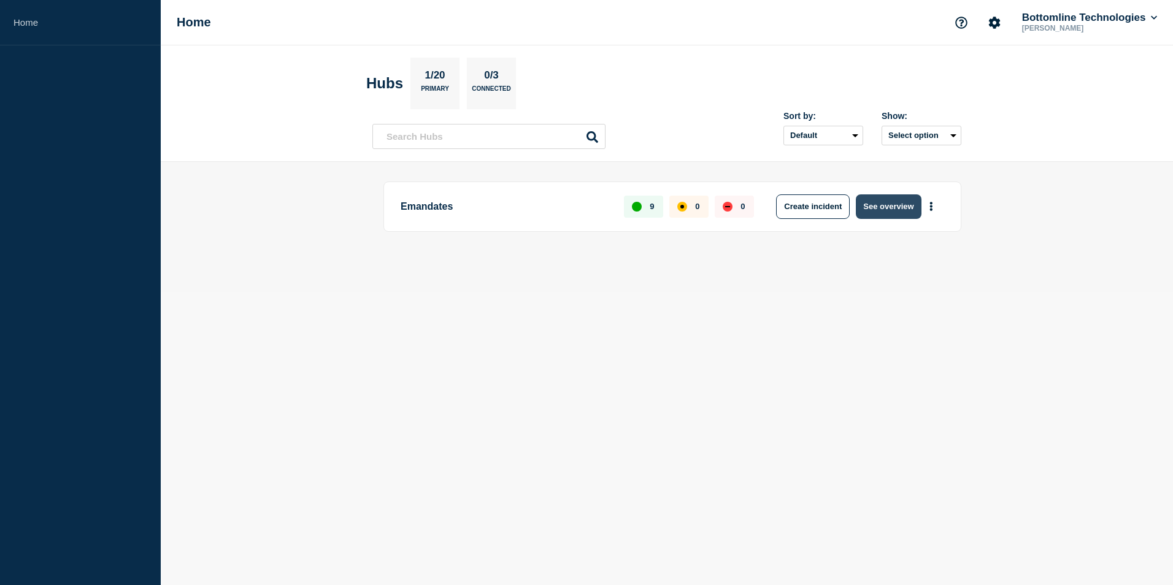
click at [904, 207] on button "See overview" at bounding box center [888, 206] width 65 height 25
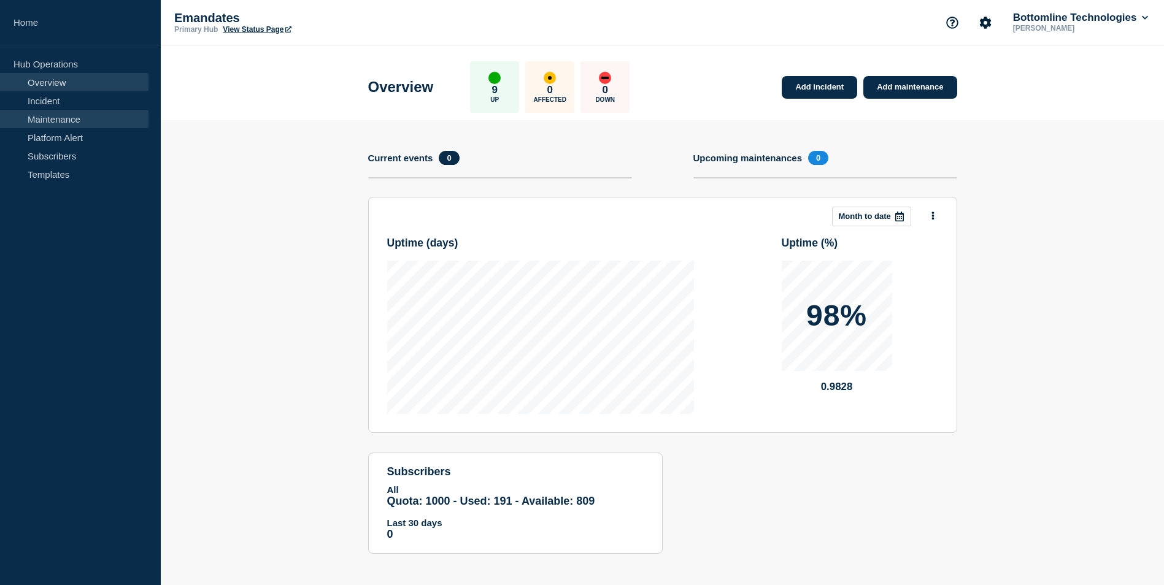
click at [39, 114] on link "Maintenance" at bounding box center [74, 119] width 148 height 18
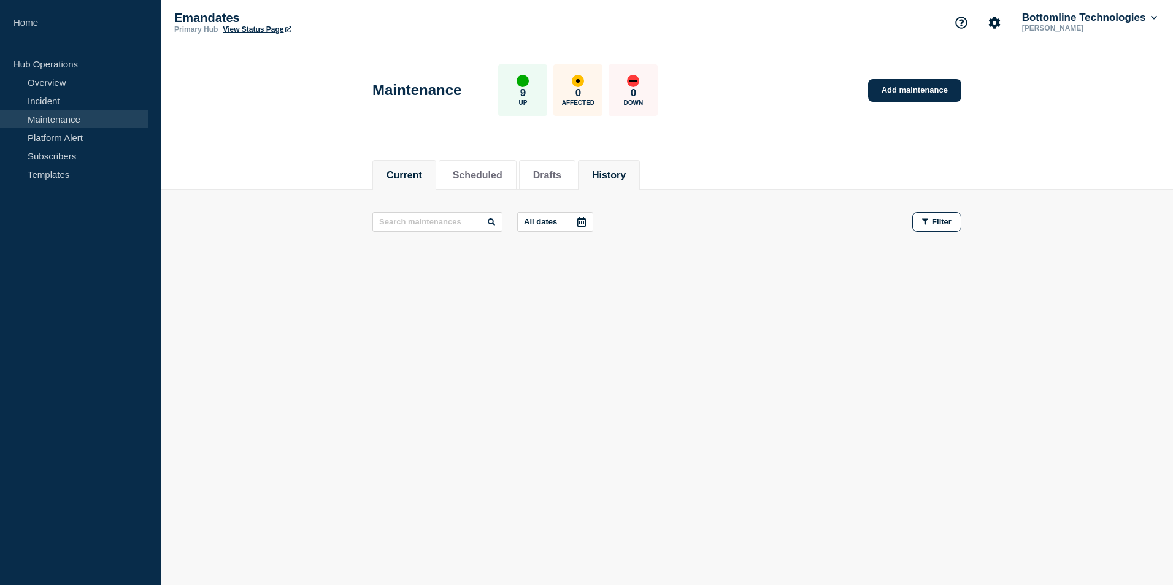
click at [624, 170] on button "History" at bounding box center [609, 175] width 34 height 11
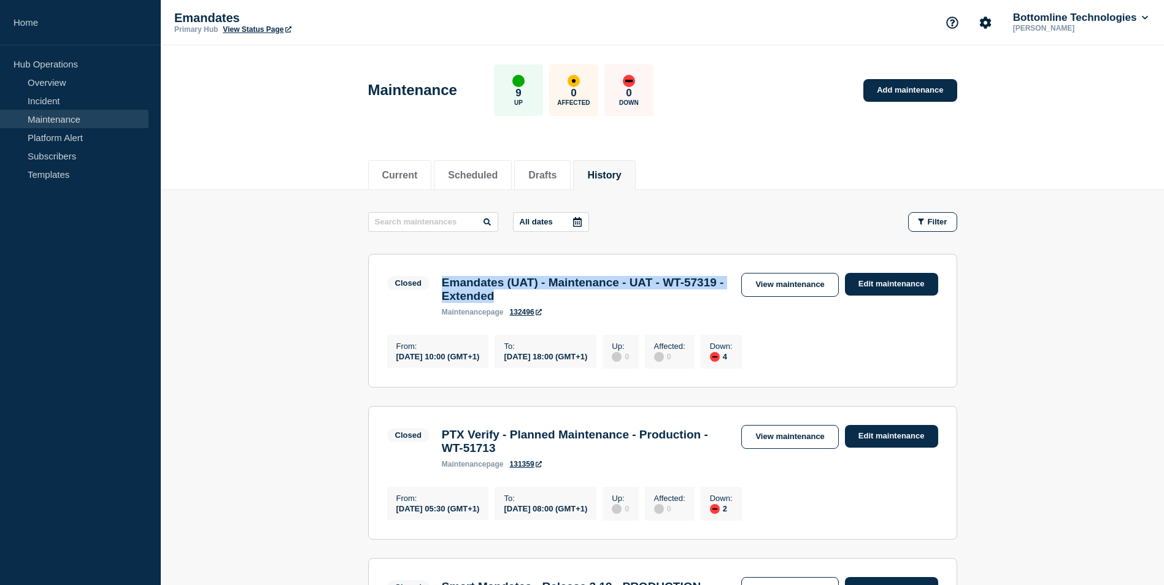
drag, startPoint x: 445, startPoint y: 282, endPoint x: 591, endPoint y: 303, distance: 148.1
click at [591, 303] on h3 "Emandates (UAT) - Maintenance - UAT - WT-57319 - Extended" at bounding box center [586, 289] width 288 height 27
drag, startPoint x: 591, startPoint y: 303, endPoint x: 521, endPoint y: 297, distance: 70.2
copy h3 "Emandates (UAT) - Maintenance - UAT - WT-57319 - Extended"
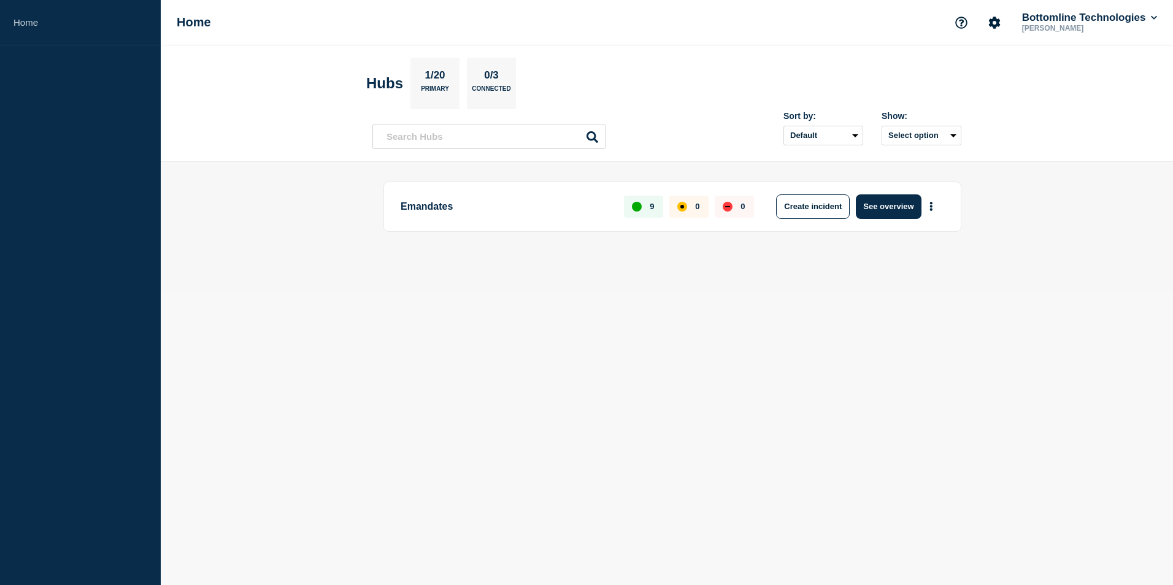
click at [889, 207] on button "See overview" at bounding box center [888, 206] width 65 height 25
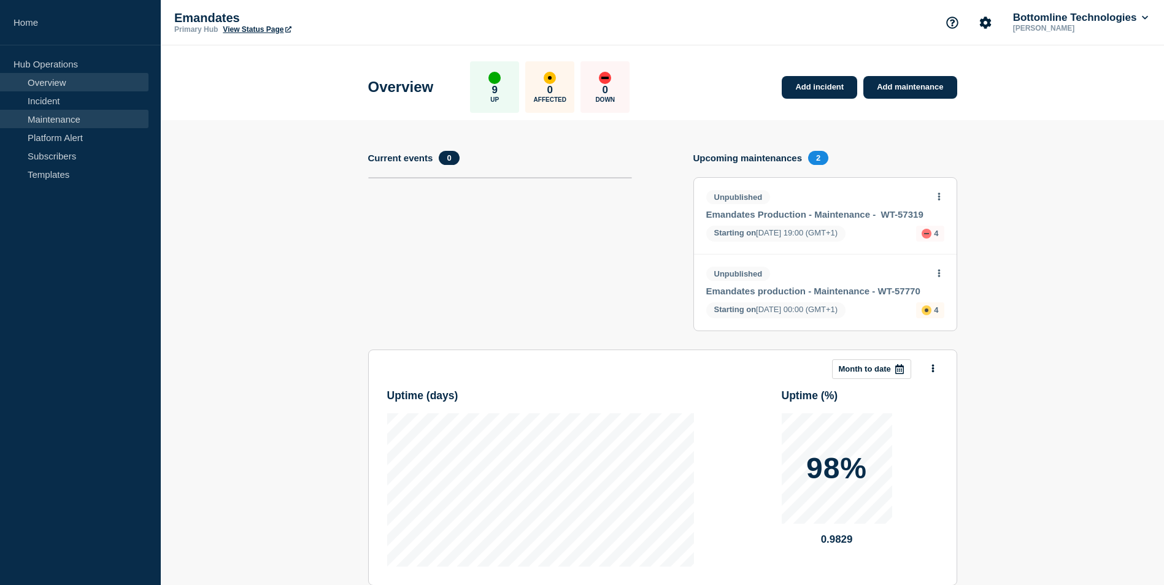
click at [62, 115] on link "Maintenance" at bounding box center [74, 119] width 148 height 18
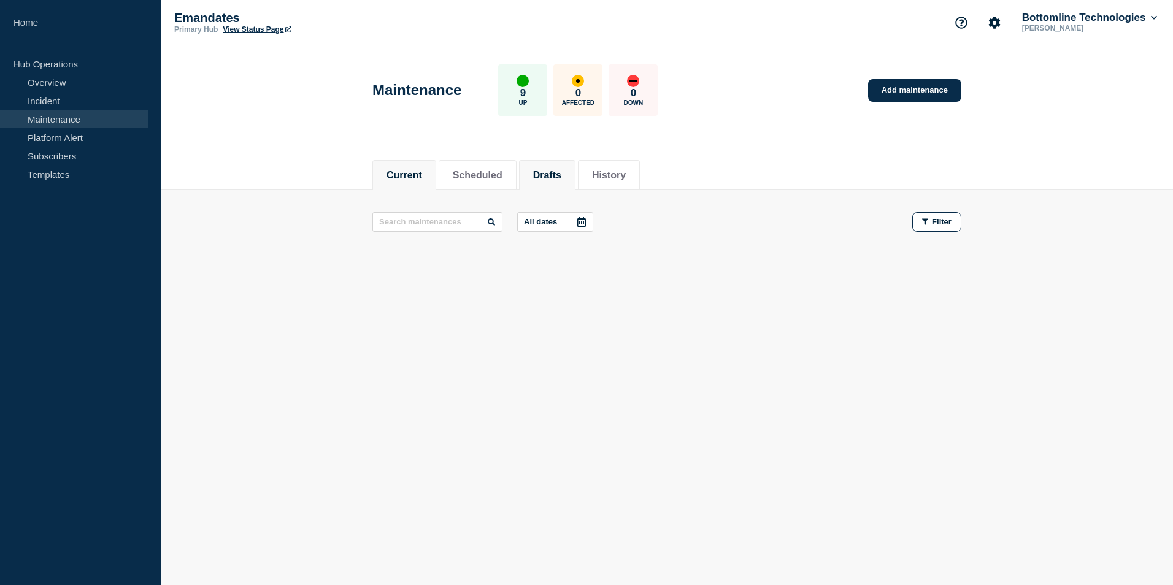
click at [561, 171] on button "Drafts" at bounding box center [547, 175] width 28 height 11
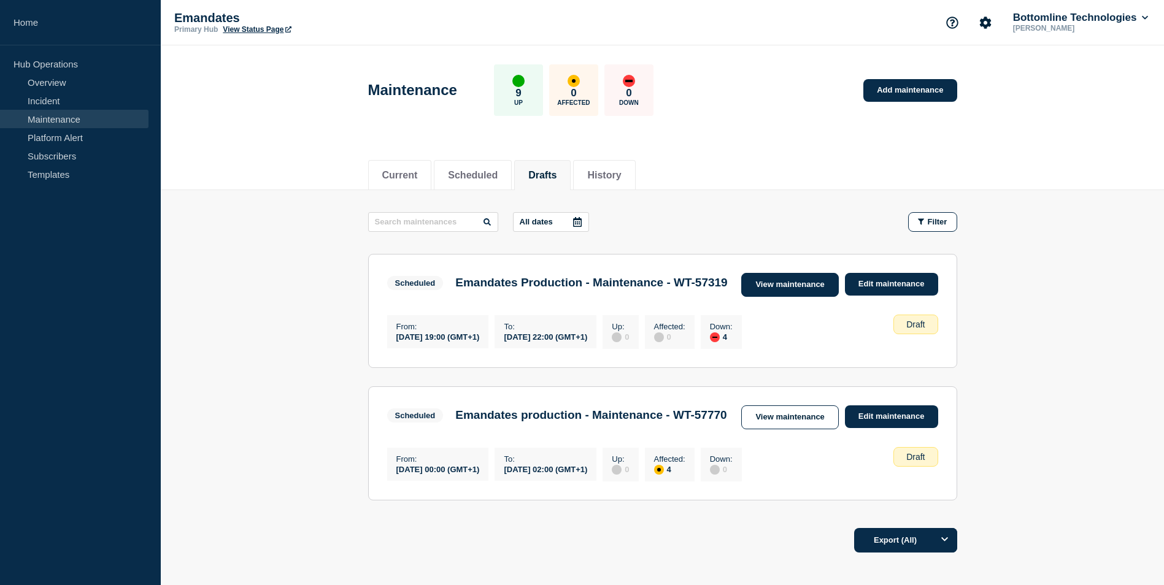
click at [782, 275] on link "View maintenance" at bounding box center [789, 285] width 97 height 24
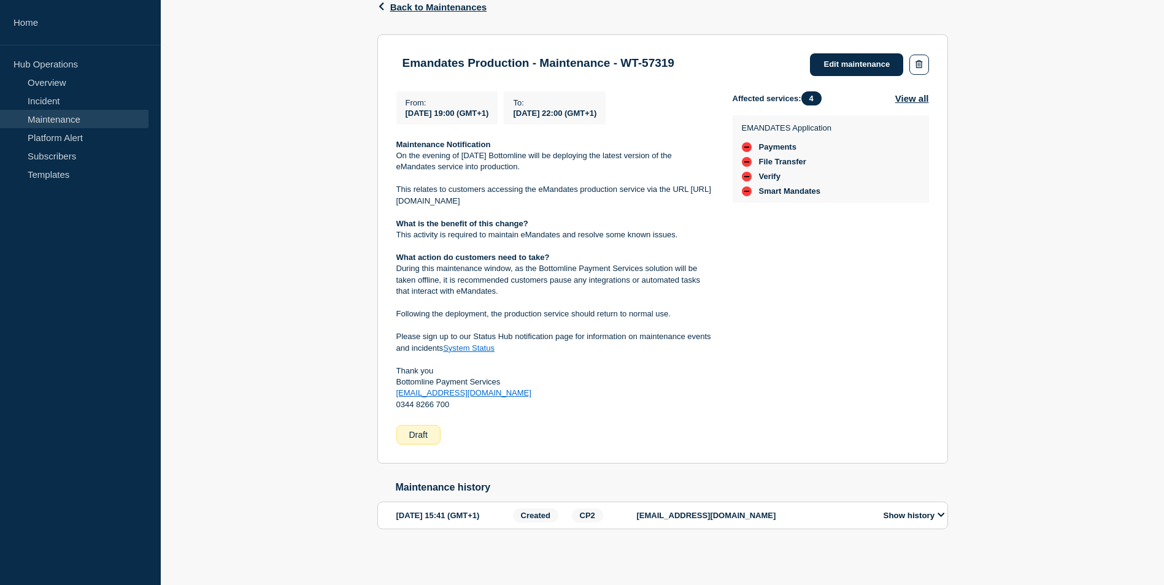
scroll to position [224, 0]
click at [853, 52] on link "Edit maintenance" at bounding box center [856, 63] width 93 height 23
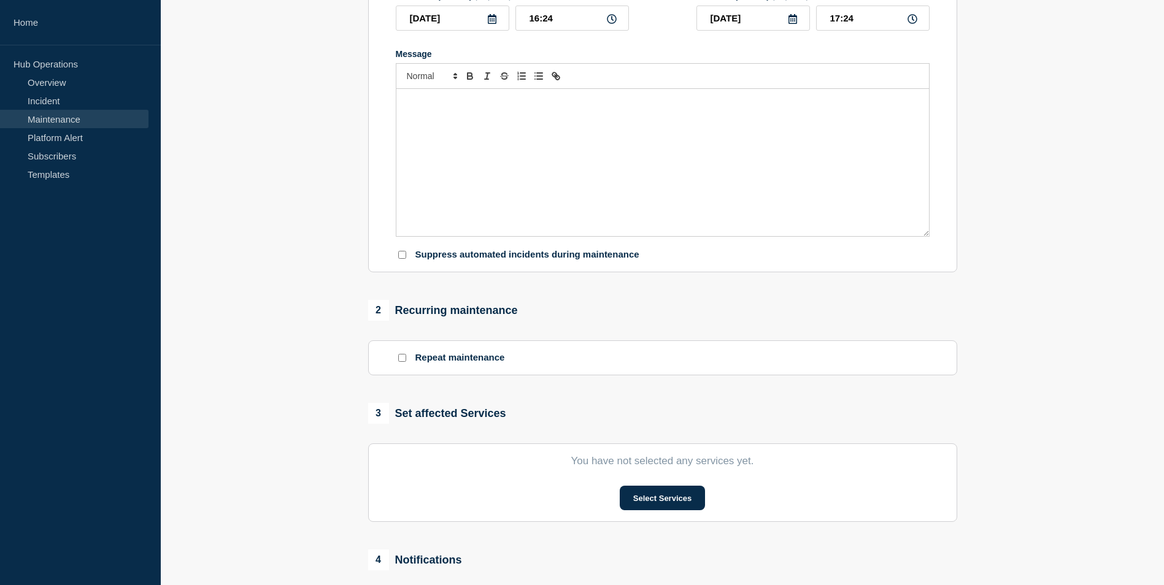
type input "Emandates Production - Maintenance - WT-57319"
type input "2025-09-09"
type input "19:00"
type input "2025-09-09"
type input "22:00"
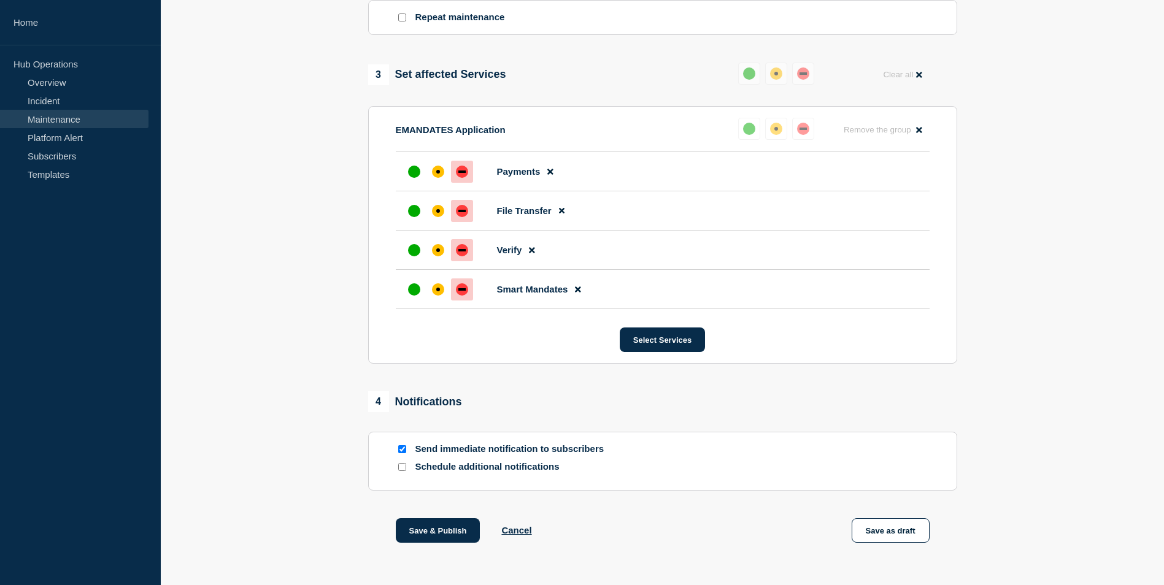
scroll to position [626, 0]
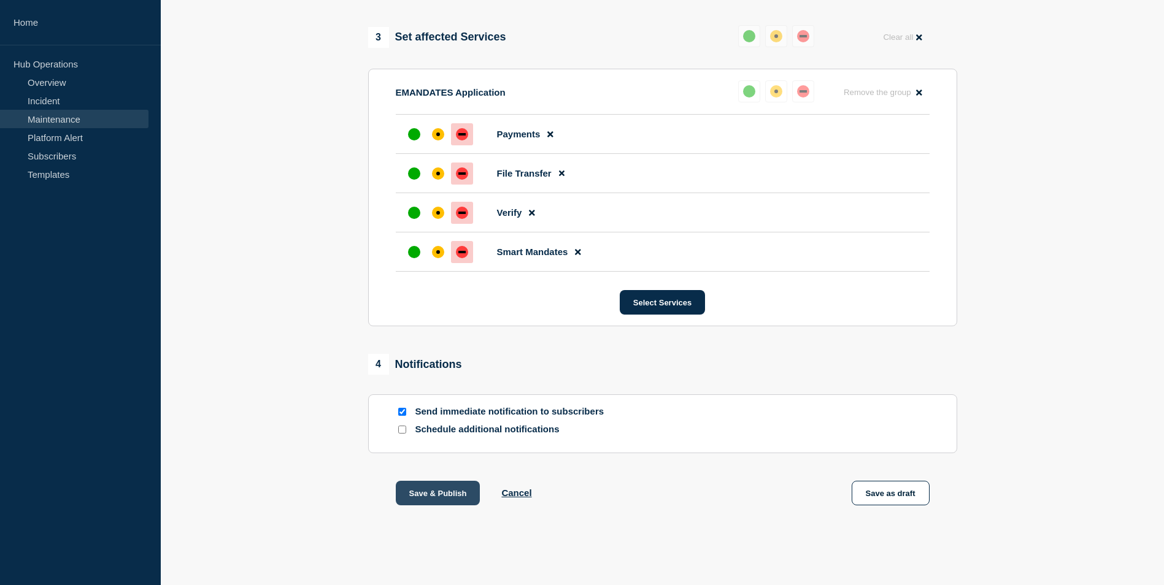
click at [424, 489] on button "Save & Publish" at bounding box center [438, 493] width 85 height 25
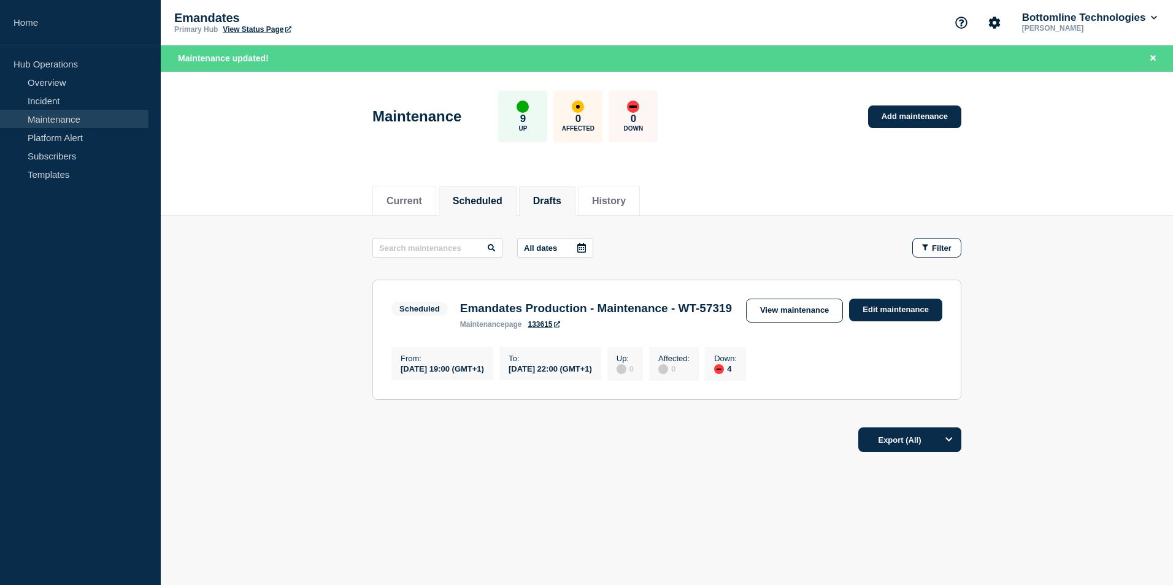
click at [561, 196] on button "Drafts" at bounding box center [547, 201] width 28 height 11
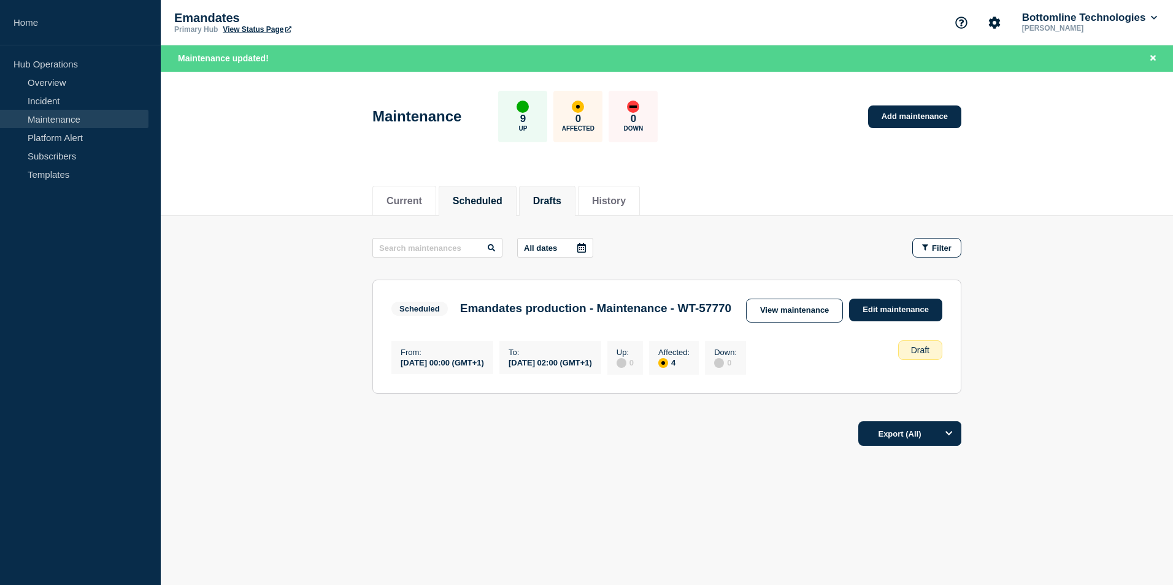
click at [482, 196] on button "Scheduled" at bounding box center [478, 201] width 50 height 11
